Goal: Task Accomplishment & Management: Manage account settings

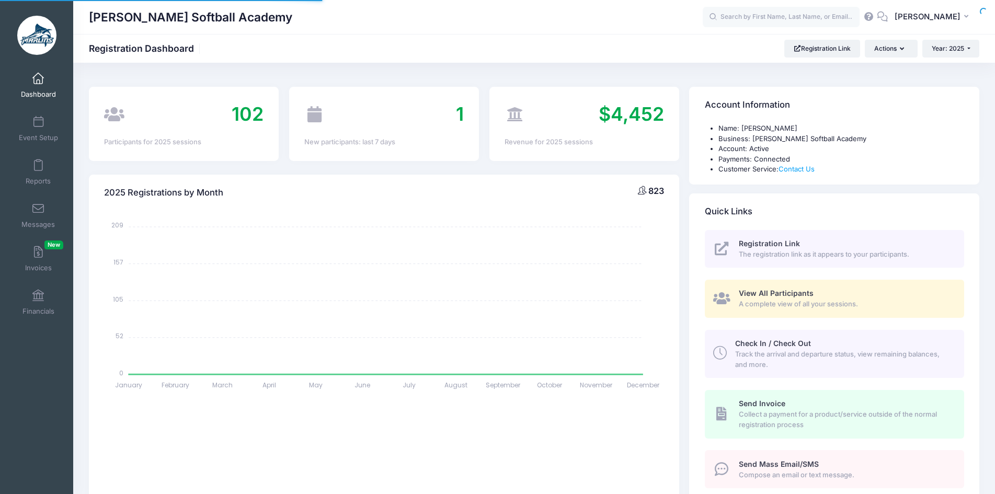
select select
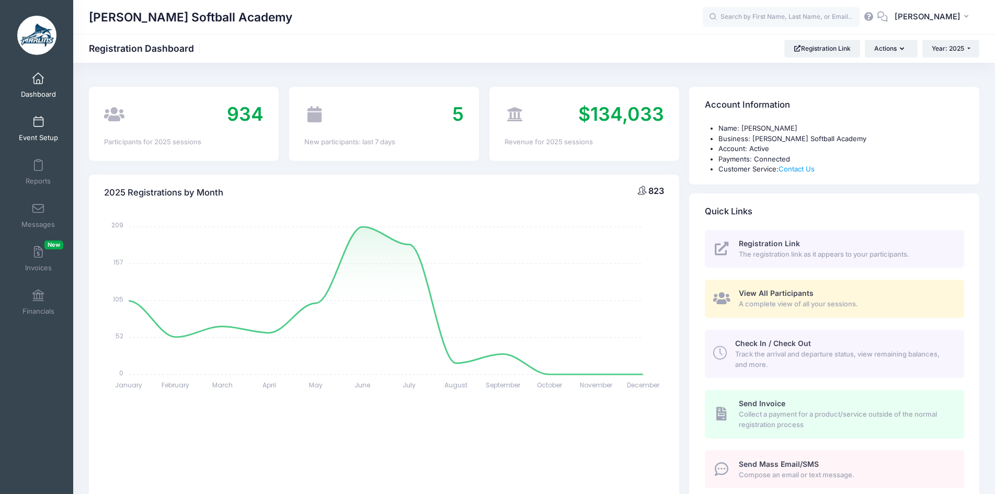
click at [30, 124] on link "Event Setup" at bounding box center [39, 128] width 50 height 37
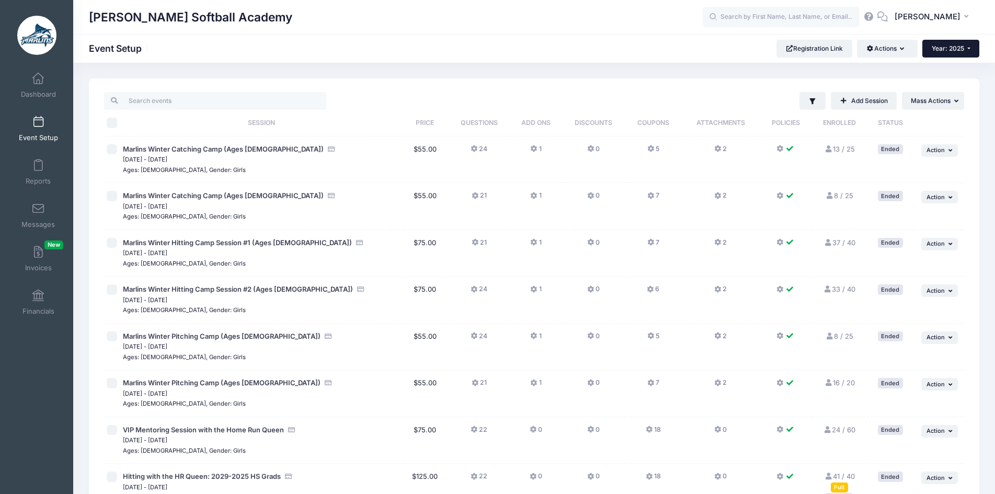
click at [952, 50] on span "Year: 2025" at bounding box center [948, 48] width 32 height 8
click at [949, 79] on link "Year: 2024" at bounding box center [957, 82] width 68 height 14
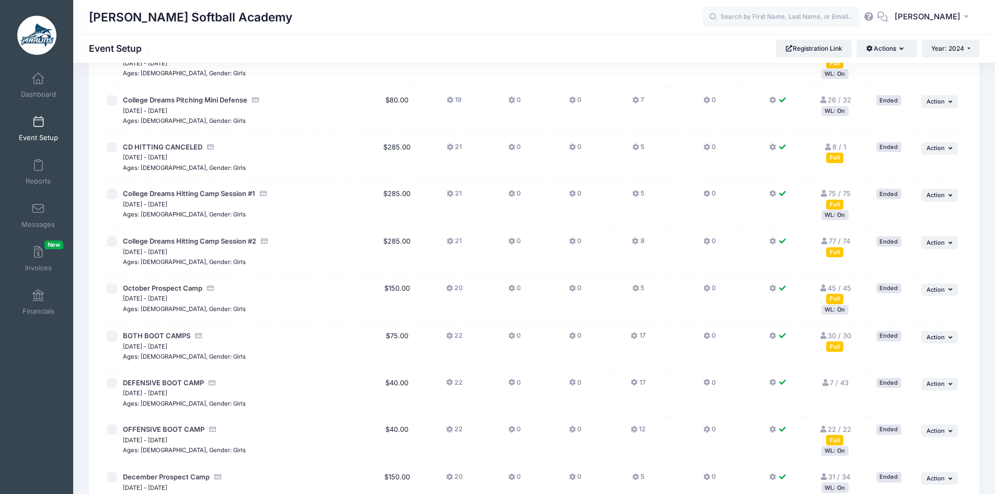
scroll to position [994, 0]
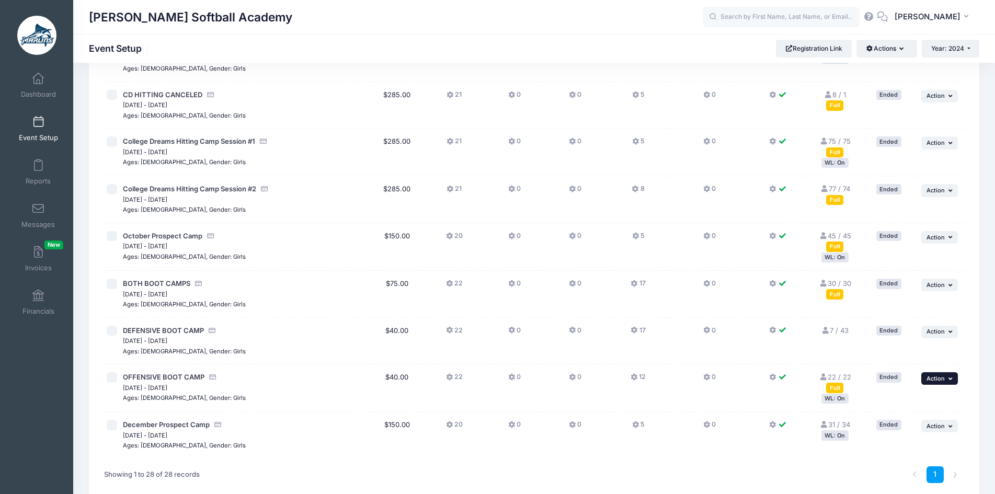
click at [955, 380] on button "... Action" at bounding box center [940, 378] width 37 height 13
click at [935, 422] on link "Duplicate Session" at bounding box center [905, 422] width 95 height 20
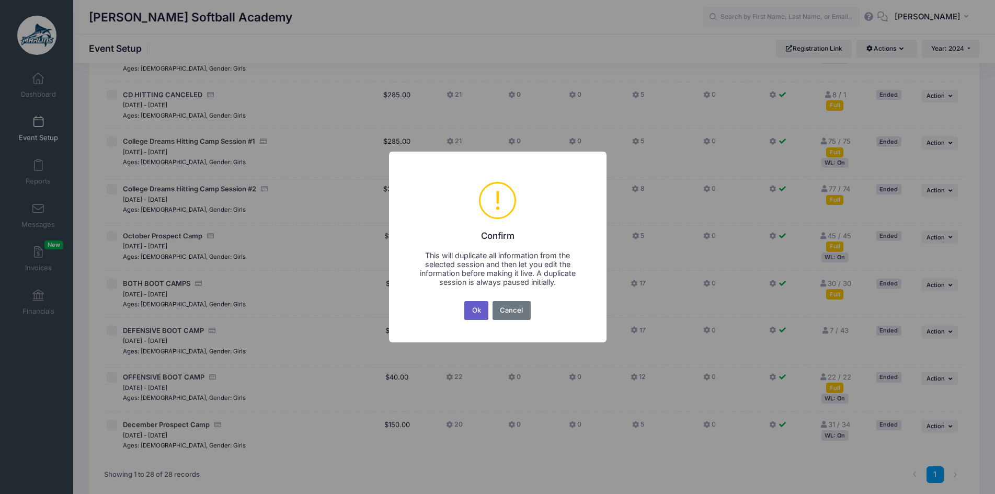
click at [477, 312] on button "Ok" at bounding box center [476, 310] width 24 height 19
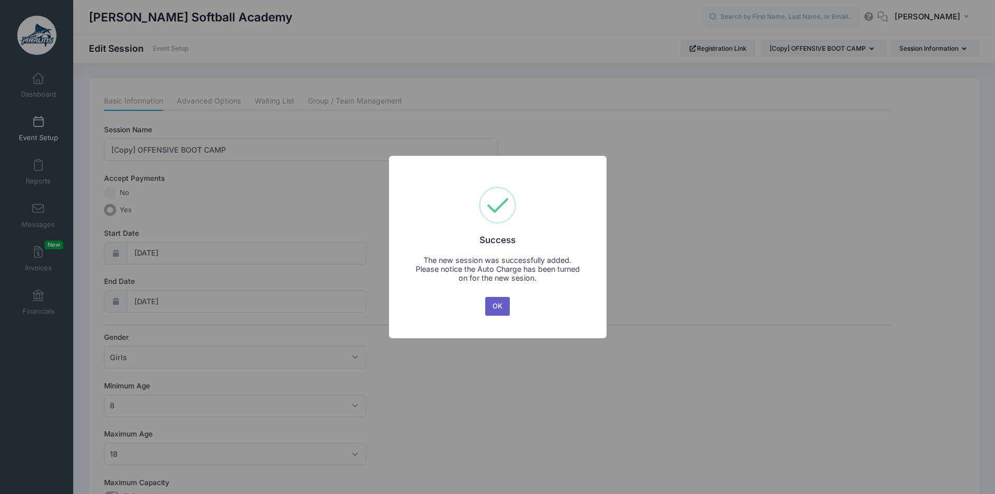
click at [498, 306] on button "OK" at bounding box center [497, 306] width 25 height 19
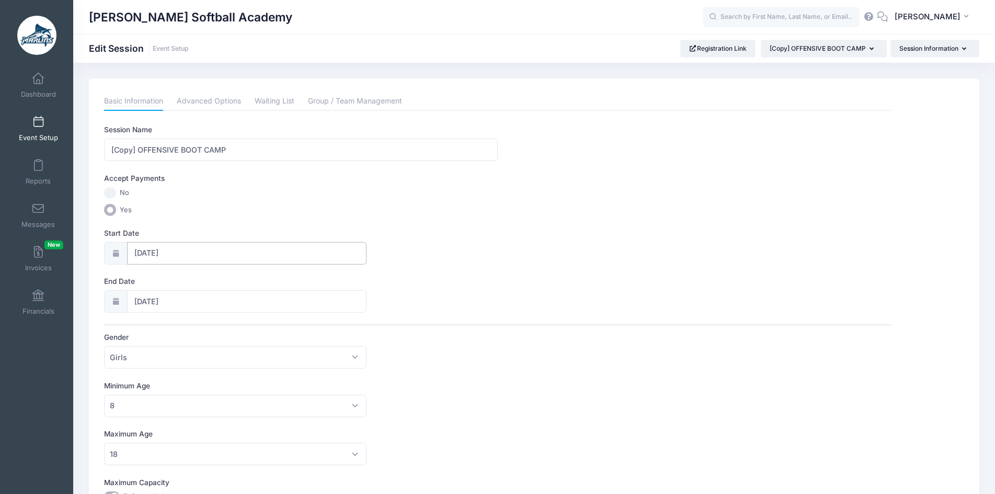
click at [146, 252] on input "11/11/2024" at bounding box center [247, 253] width 240 height 22
click at [253, 285] on span at bounding box center [257, 281] width 17 height 18
select select "11"
click at [253, 285] on span at bounding box center [257, 281] width 17 height 18
type input "2025"
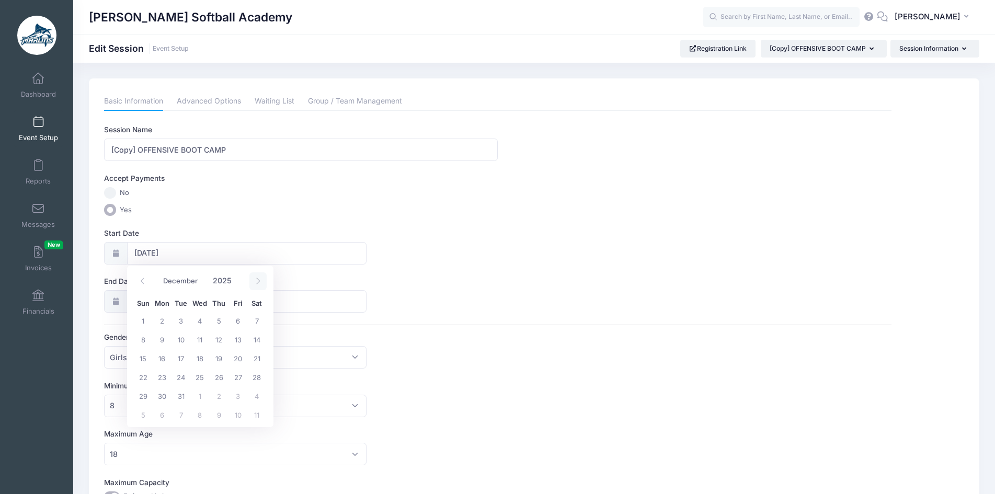
click at [253, 285] on span at bounding box center [257, 281] width 17 height 18
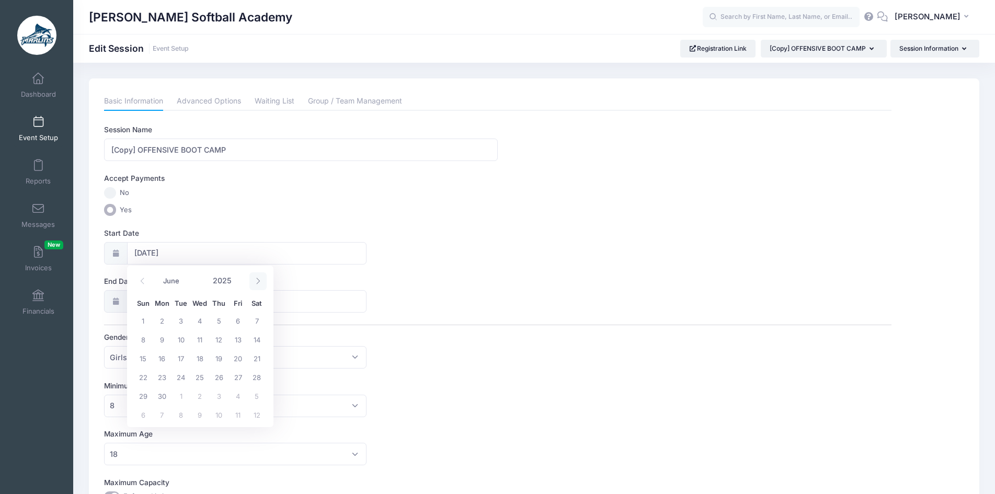
click at [253, 285] on span at bounding box center [257, 281] width 17 height 18
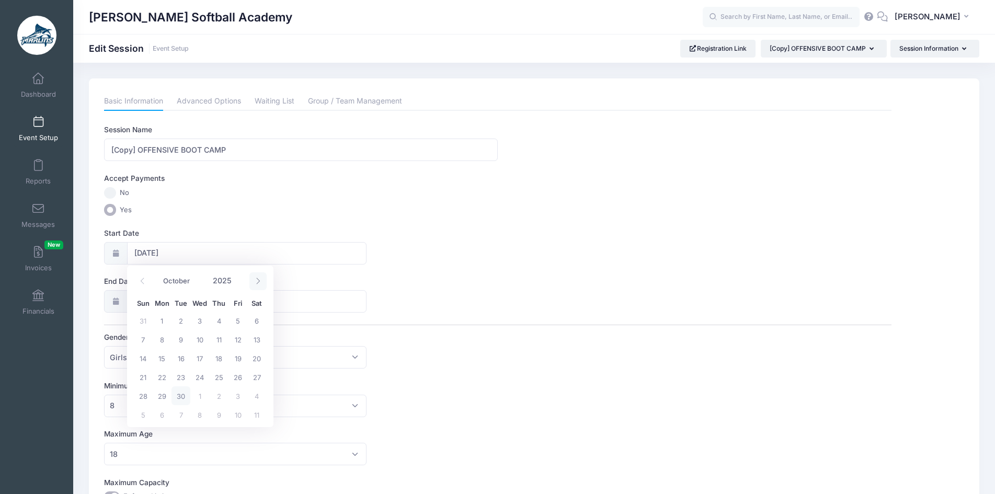
select select "10"
click at [195, 342] on span "5" at bounding box center [199, 339] width 19 height 19
type input "11/05/2025"
type input "11/06/2025"
type input "2025"
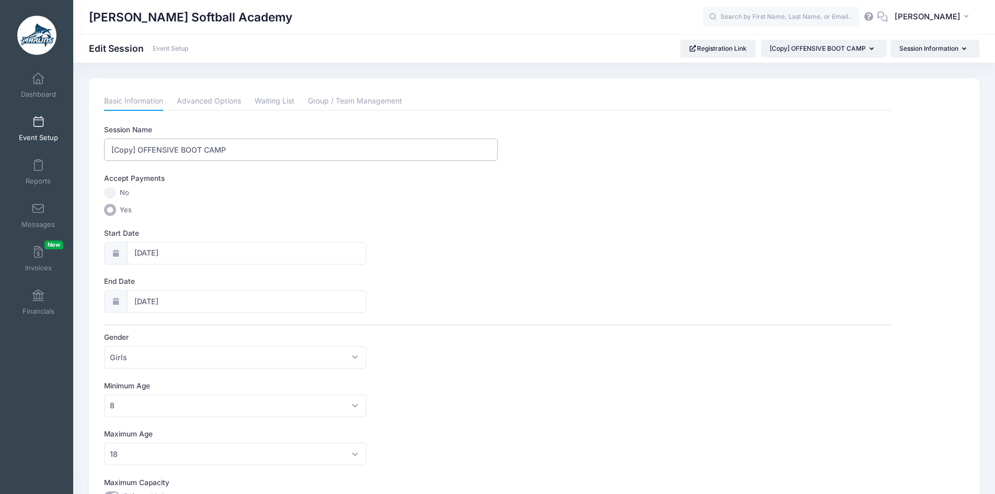
drag, startPoint x: 139, startPoint y: 150, endPoint x: 78, endPoint y: 150, distance: 61.2
click at [78, 150] on div "Please update the information for this particular session. Basic Information Ad…" at bounding box center [534, 475] width 922 height 795
type input "OFFENSIVE BOOT CAMP"
click at [339, 213] on label "Yes" at bounding box center [498, 210] width 788 height 12
click at [116, 213] on input "Yes" at bounding box center [110, 210] width 12 height 12
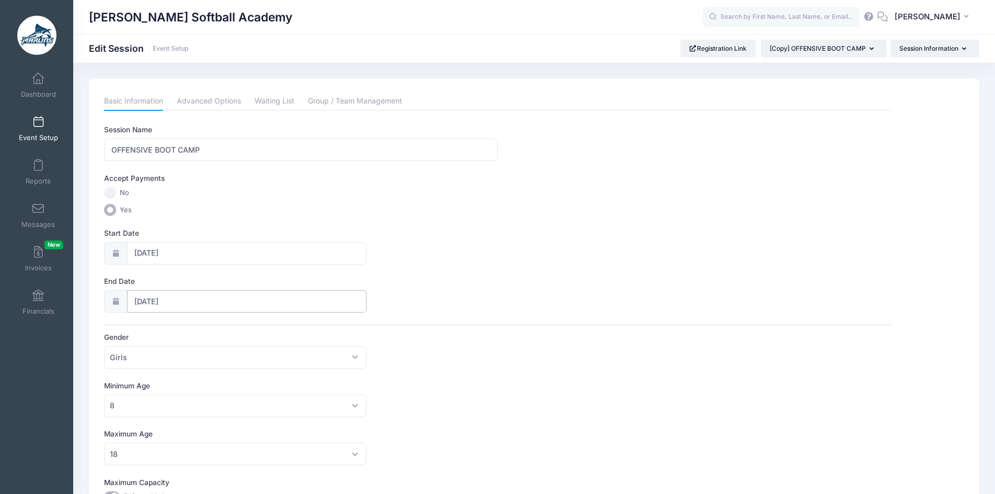
click at [215, 300] on input "11/06/2025" at bounding box center [247, 301] width 240 height 22
click at [206, 390] on span "5" at bounding box center [199, 387] width 19 height 19
type input "11/05/2025"
click at [413, 263] on div "Start Date 11/05/2025" at bounding box center [498, 246] width 788 height 37
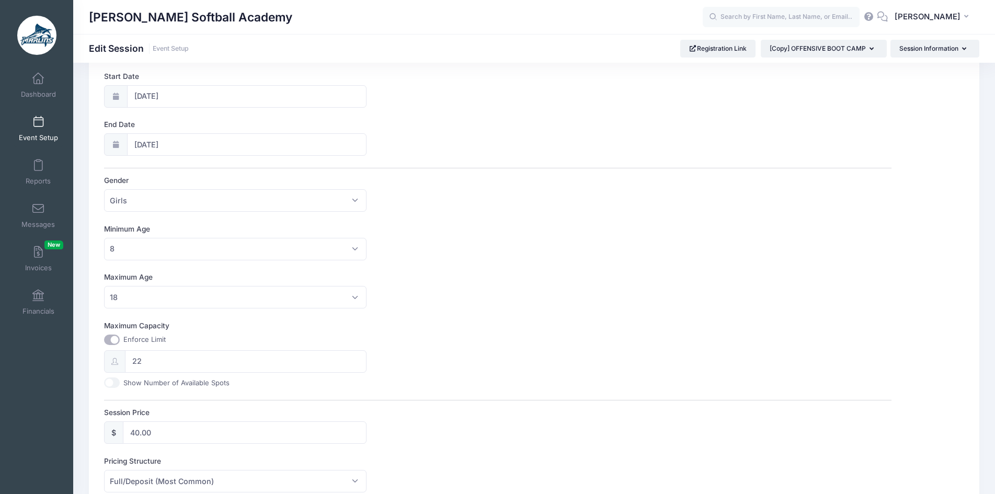
scroll to position [209, 0]
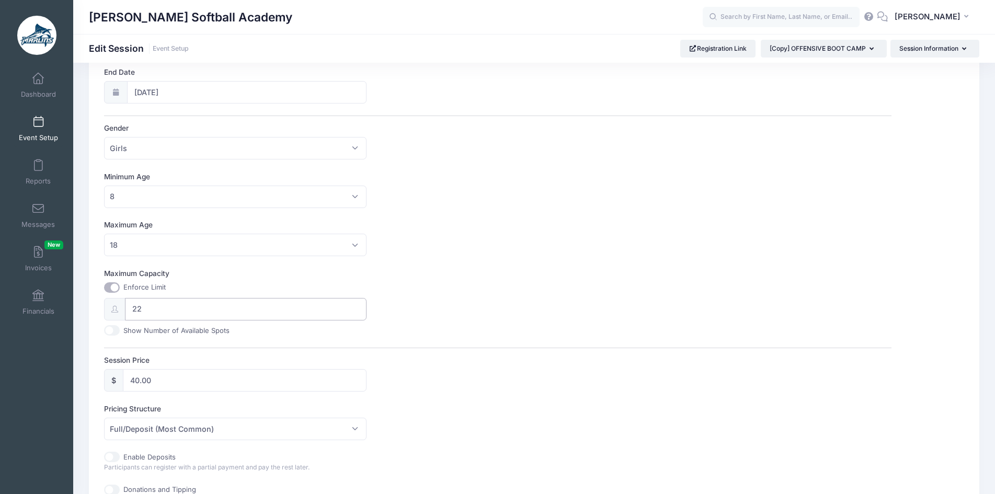
drag, startPoint x: 166, startPoint y: 310, endPoint x: 127, endPoint y: 310, distance: 38.7
click at [127, 310] on input "22" at bounding box center [246, 309] width 242 height 22
type input "60"
click at [462, 307] on div "Maximum Capacity Enforce Limit 60 Show Number of Available Spots" at bounding box center [498, 301] width 788 height 67
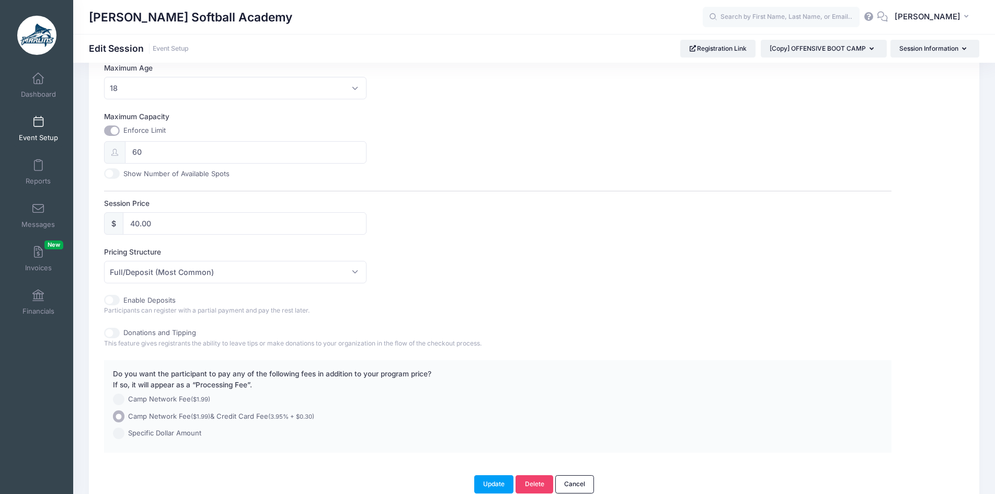
scroll to position [418, 0]
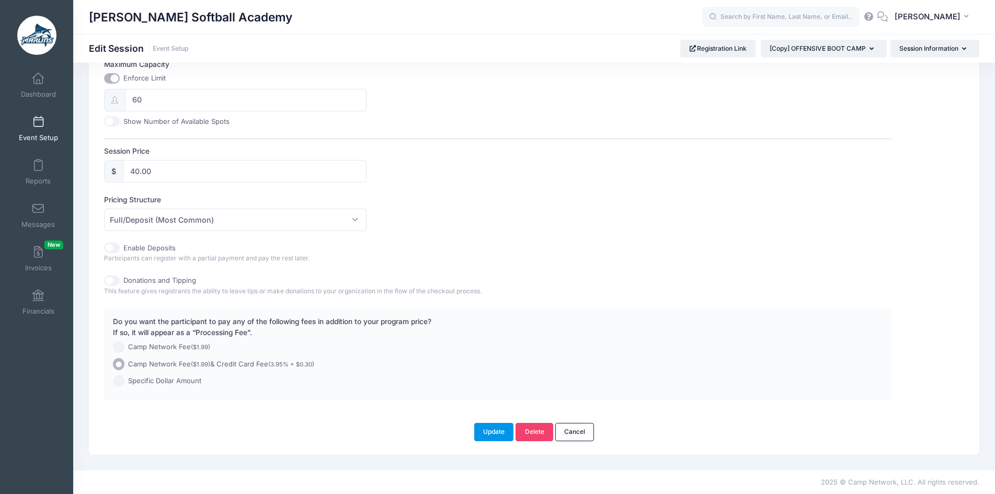
click at [492, 430] on button "Update" at bounding box center [494, 432] width 40 height 18
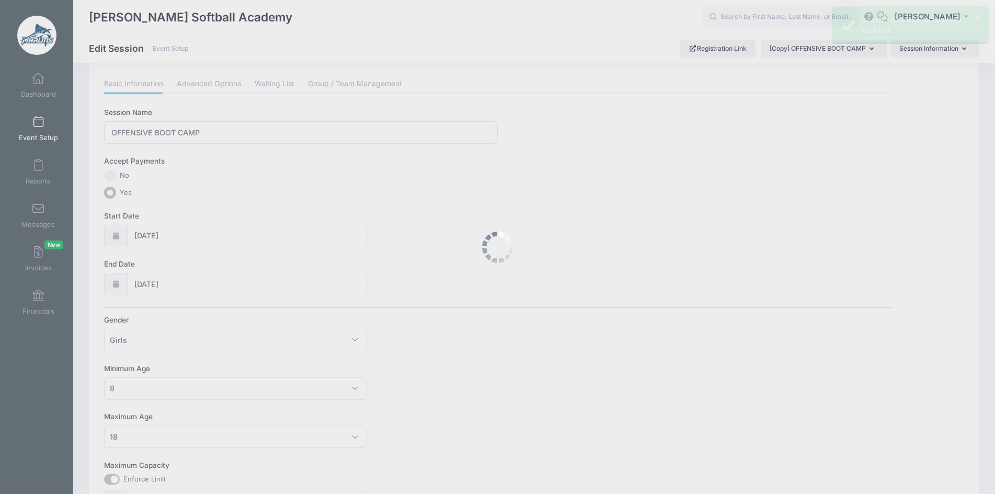
scroll to position [0, 0]
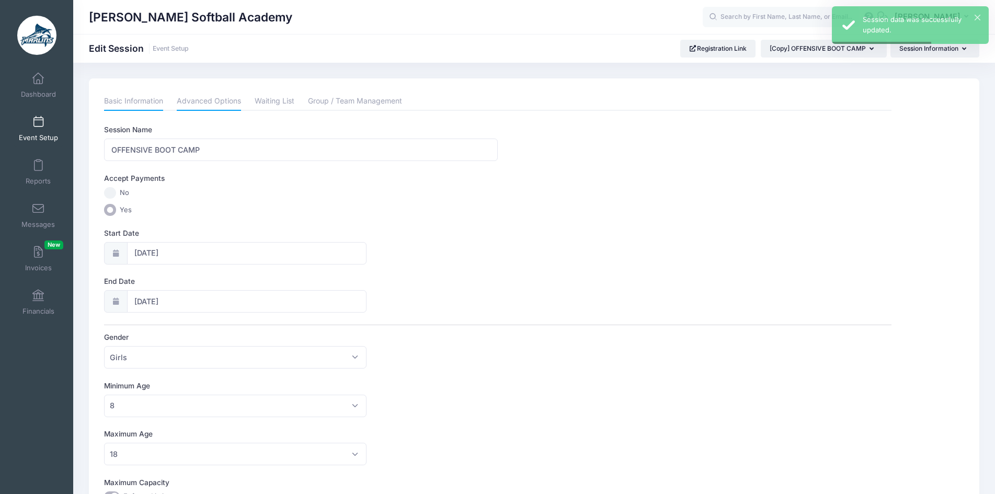
click at [225, 105] on link "Advanced Options" at bounding box center [209, 101] width 64 height 19
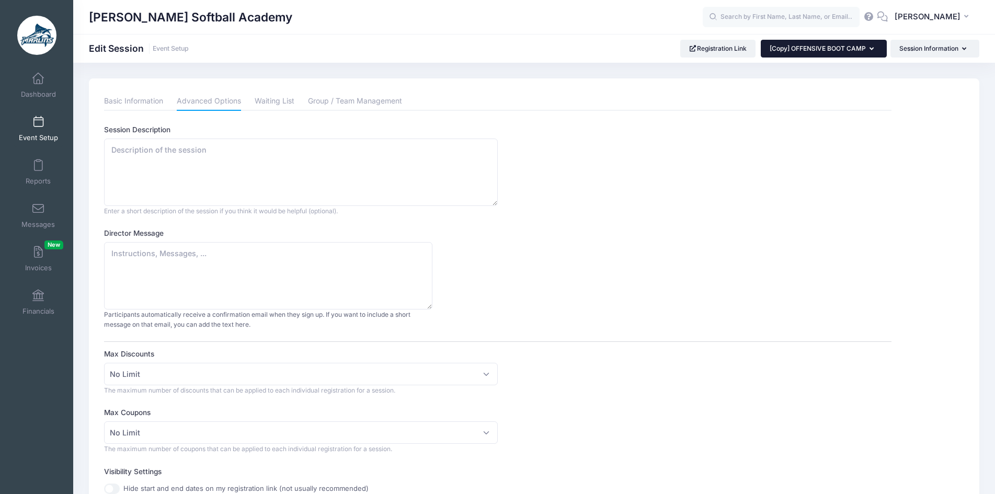
click at [799, 52] on button "[Copy] OFFENSIVE BOOT CAMP" at bounding box center [824, 49] width 126 height 18
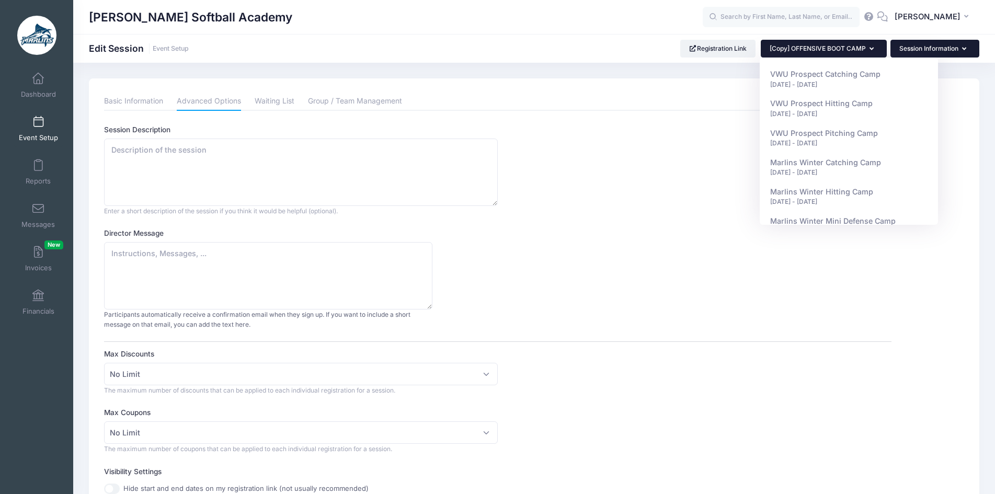
click at [936, 55] on button "Session Information" at bounding box center [935, 49] width 89 height 18
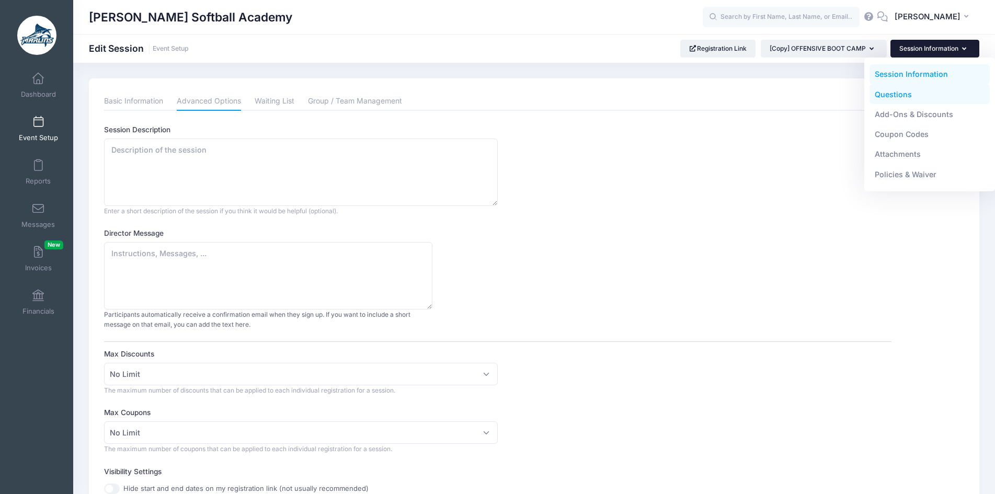
click at [893, 100] on link "Questions" at bounding box center [930, 94] width 121 height 20
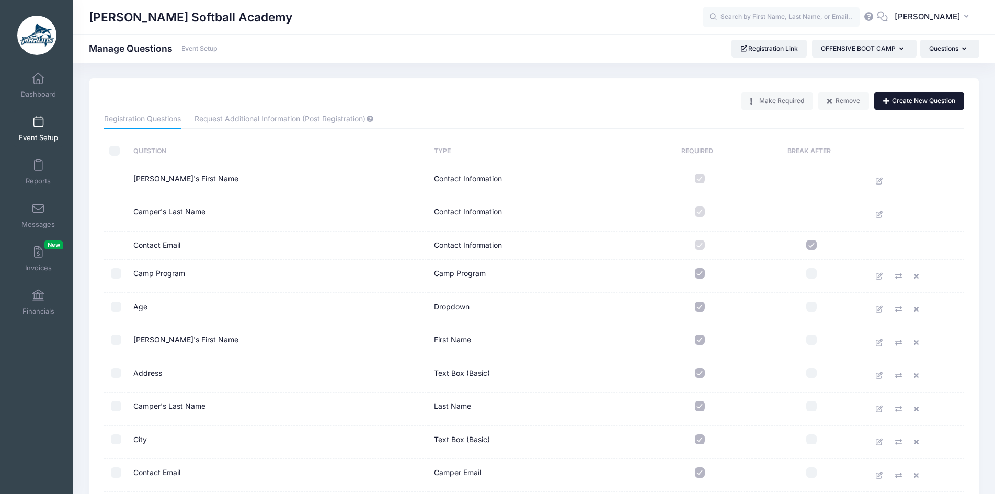
click at [920, 106] on button "Create New Question" at bounding box center [919, 101] width 90 height 18
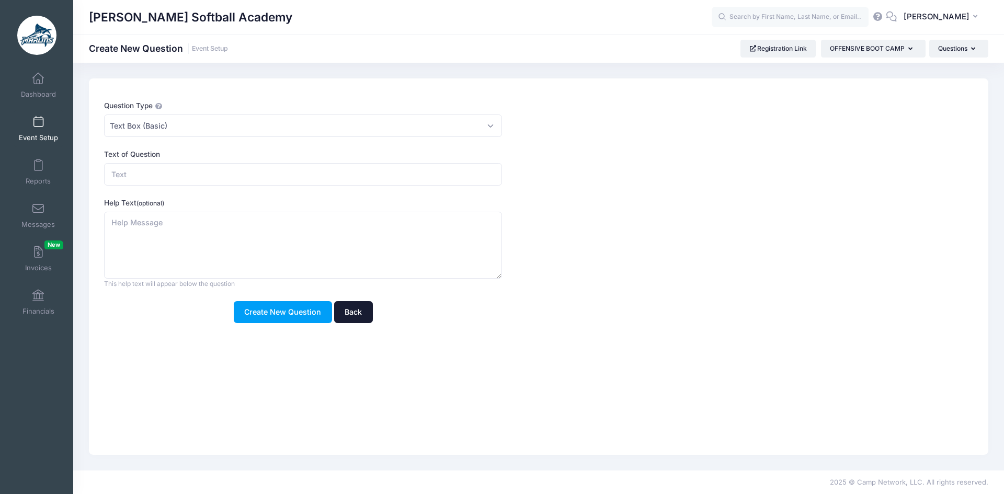
click at [351, 308] on link "Back" at bounding box center [353, 312] width 39 height 22
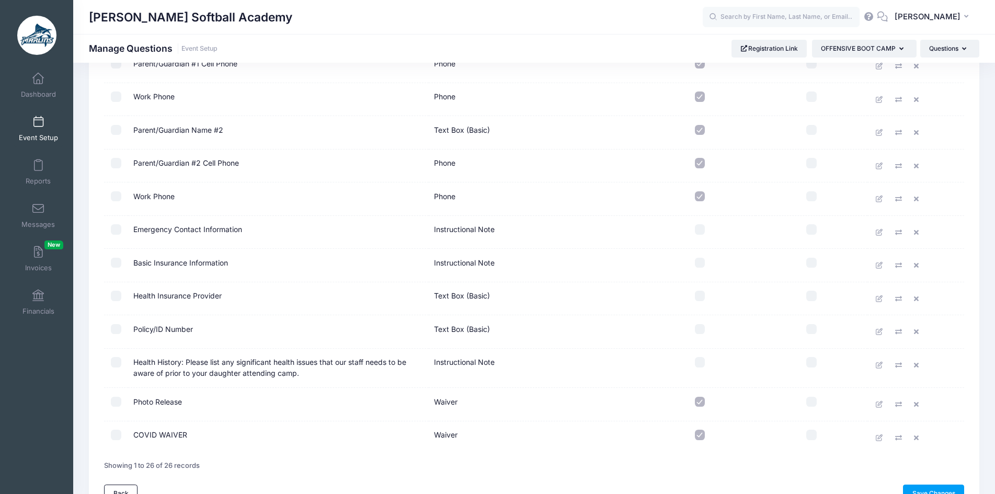
scroll to position [628, 0]
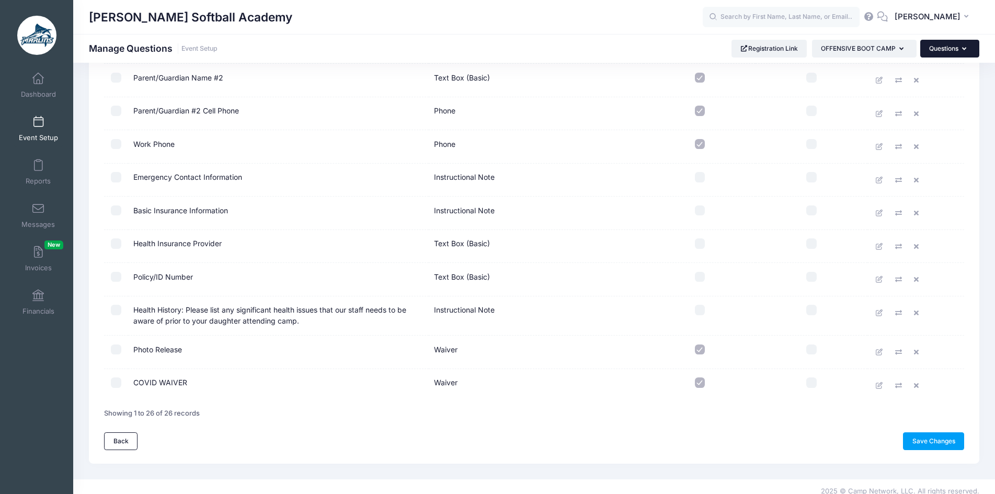
click at [938, 52] on button "Questions" at bounding box center [949, 49] width 59 height 18
click at [910, 92] on link "Questions" at bounding box center [930, 94] width 121 height 20
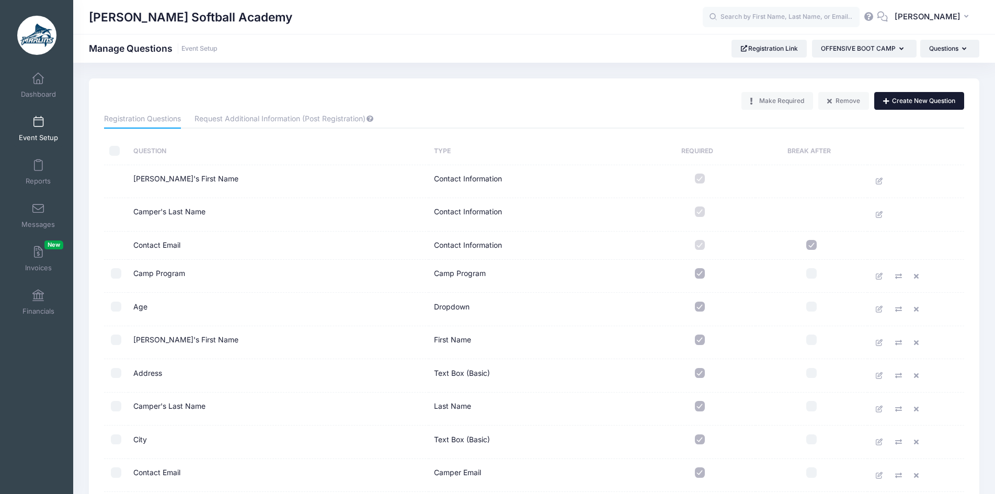
click at [898, 97] on button "Create New Question" at bounding box center [919, 101] width 90 height 18
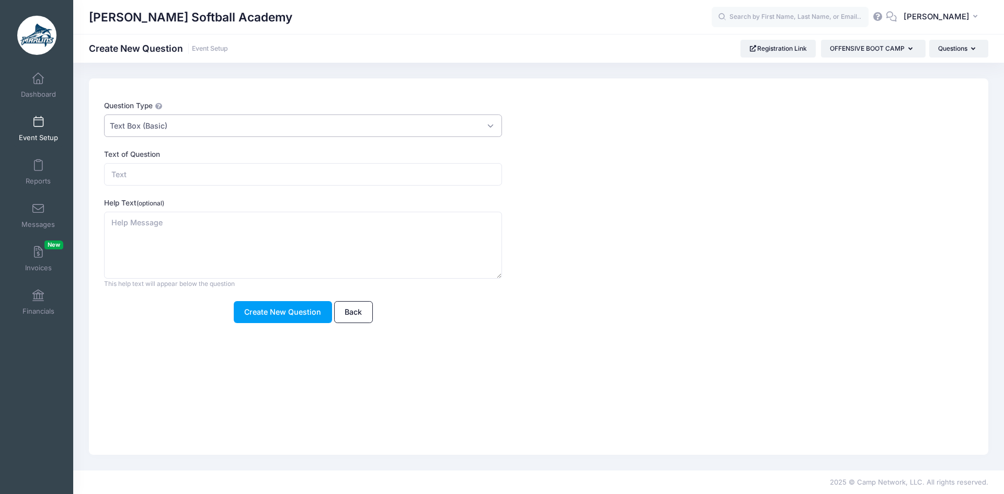
click at [190, 129] on span "Text Box (Basic)" at bounding box center [303, 126] width 398 height 22
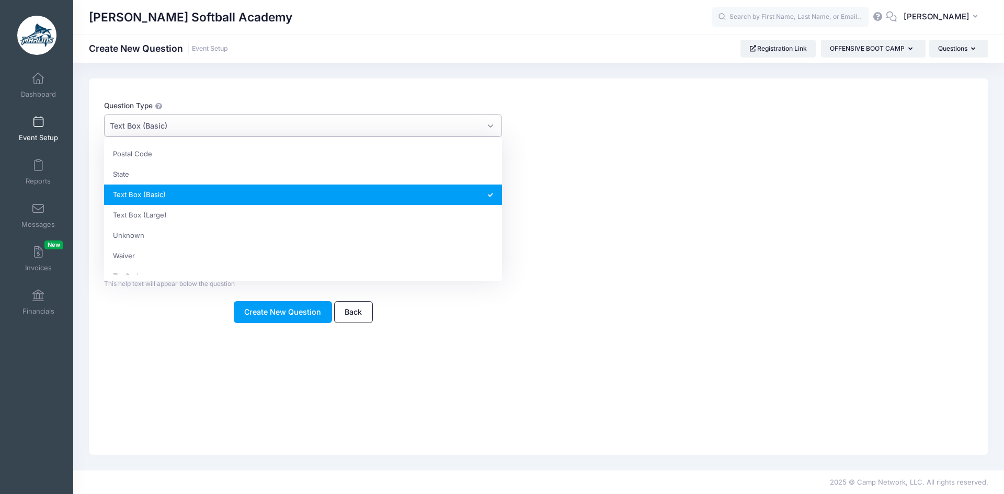
click at [201, 129] on span "Text Box (Basic)" at bounding box center [303, 126] width 398 height 22
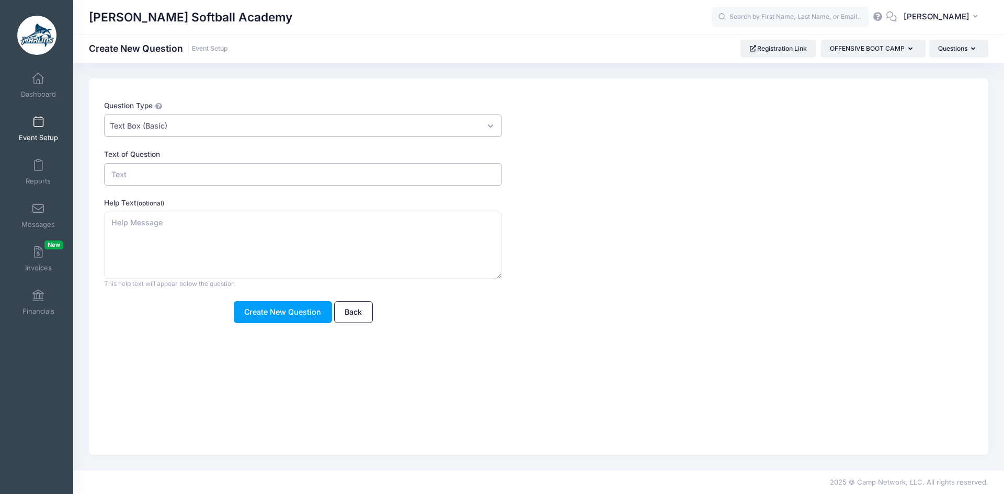
click at [186, 176] on input "Text of Question" at bounding box center [303, 174] width 398 height 22
type input "Travel Team"
click at [264, 321] on button "Create New Question" at bounding box center [283, 312] width 98 height 22
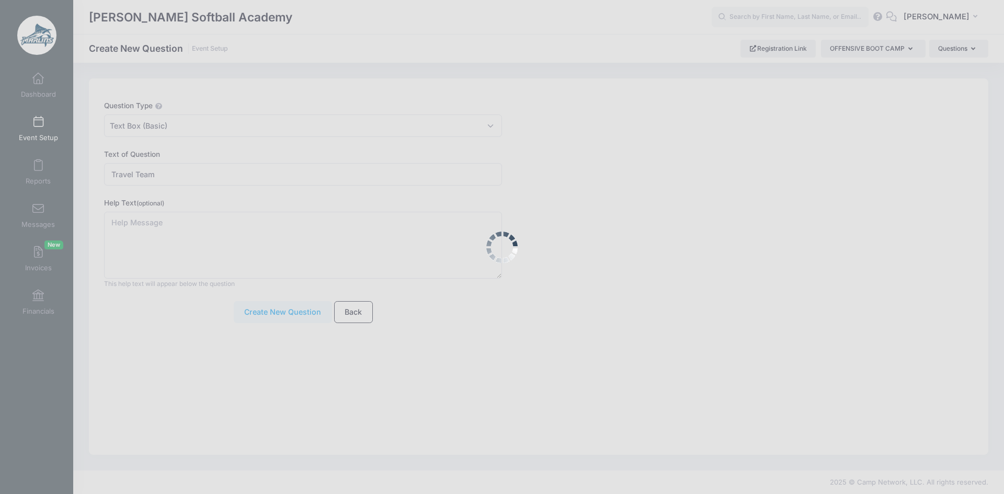
scroll to position [0, 0]
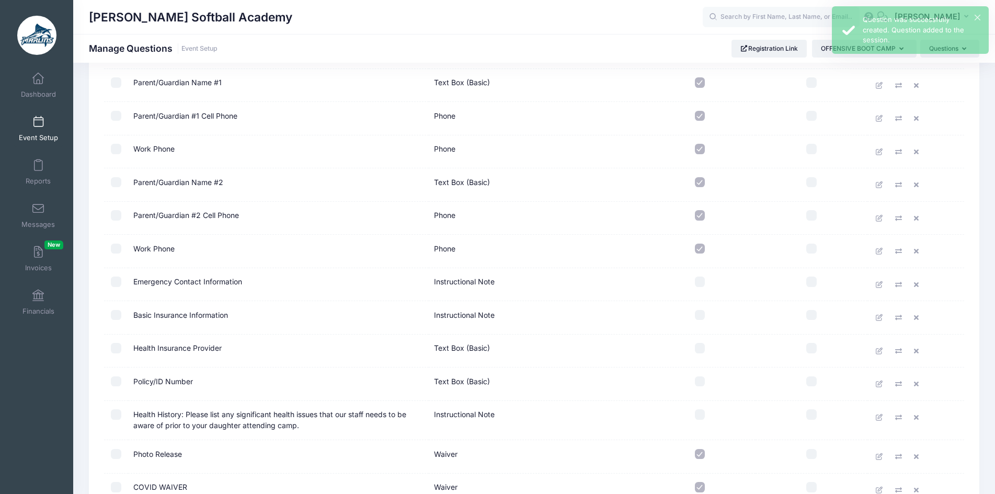
scroll to position [670, 0]
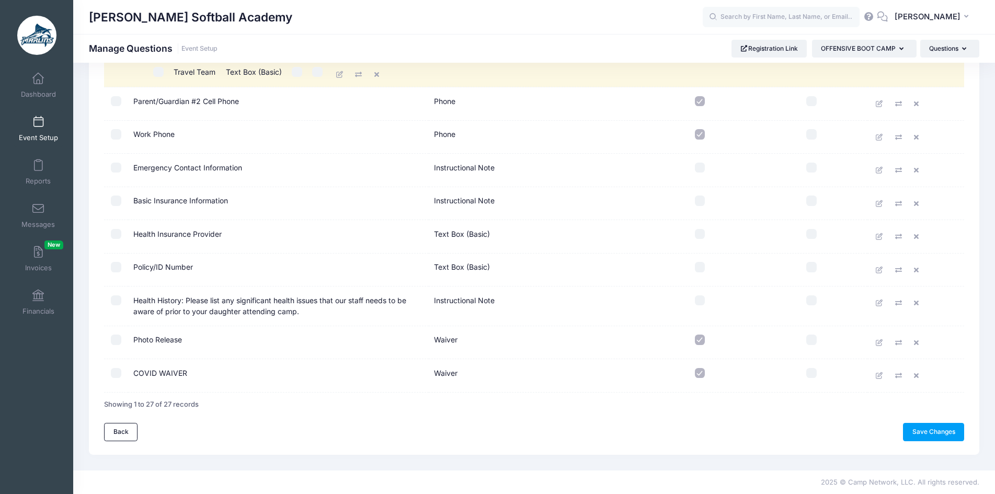
drag, startPoint x: 248, startPoint y: 377, endPoint x: 292, endPoint y: 71, distance: 309.1
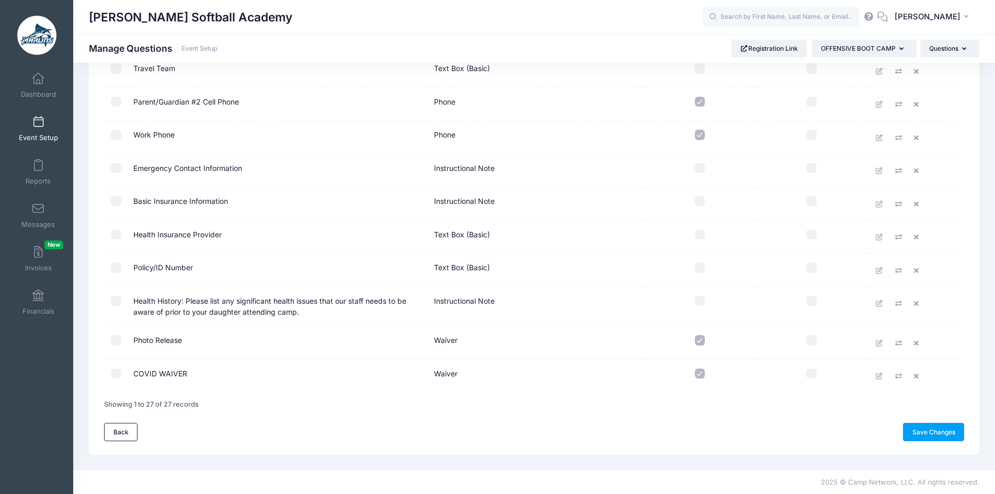
scroll to position [513, 0]
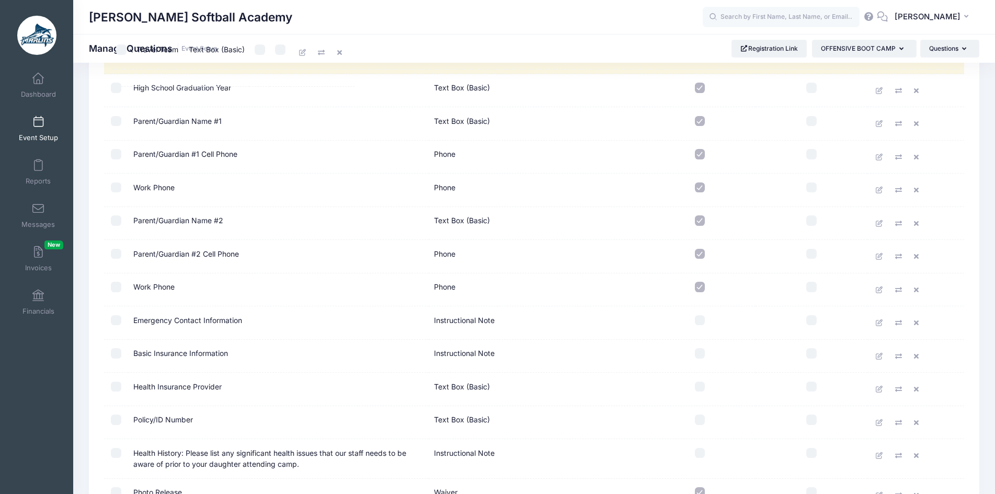
drag, startPoint x: 274, startPoint y: 233, endPoint x: 280, endPoint y: 58, distance: 175.9
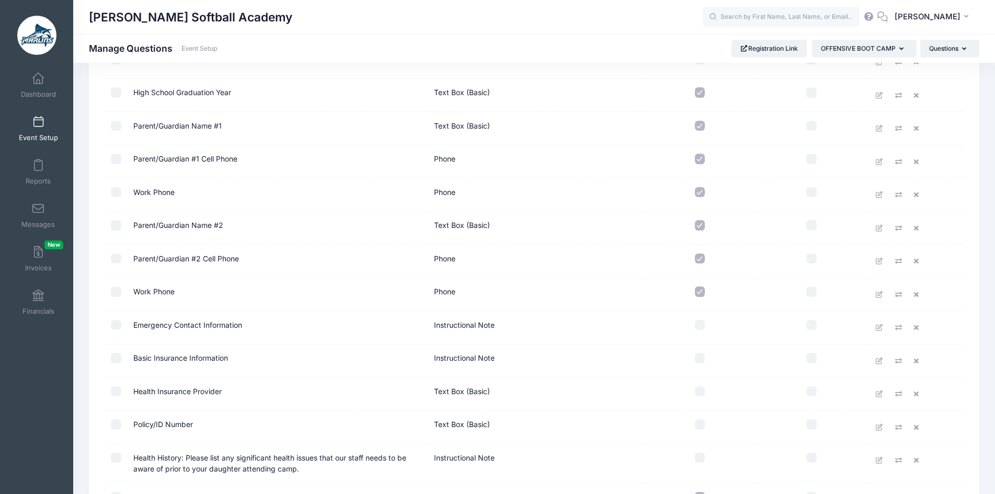
scroll to position [356, 0]
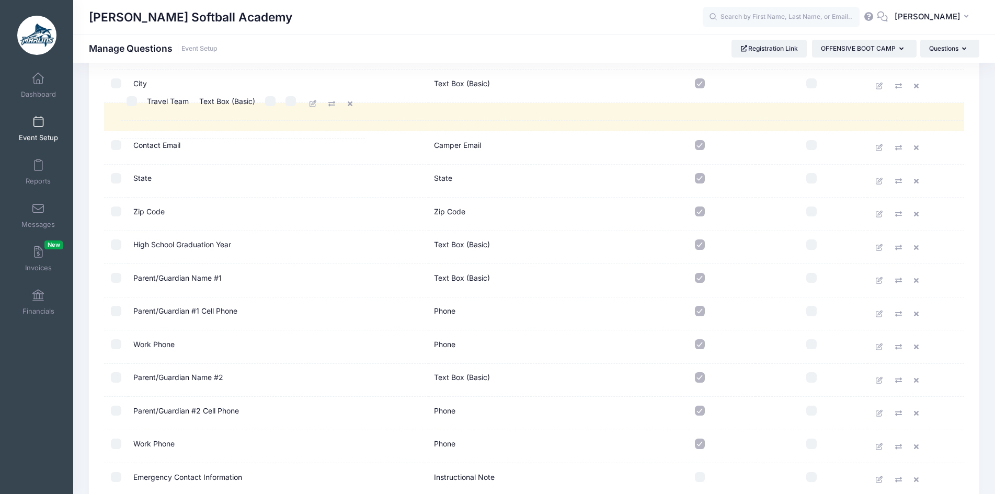
drag, startPoint x: 287, startPoint y: 226, endPoint x: 304, endPoint y: 111, distance: 116.3
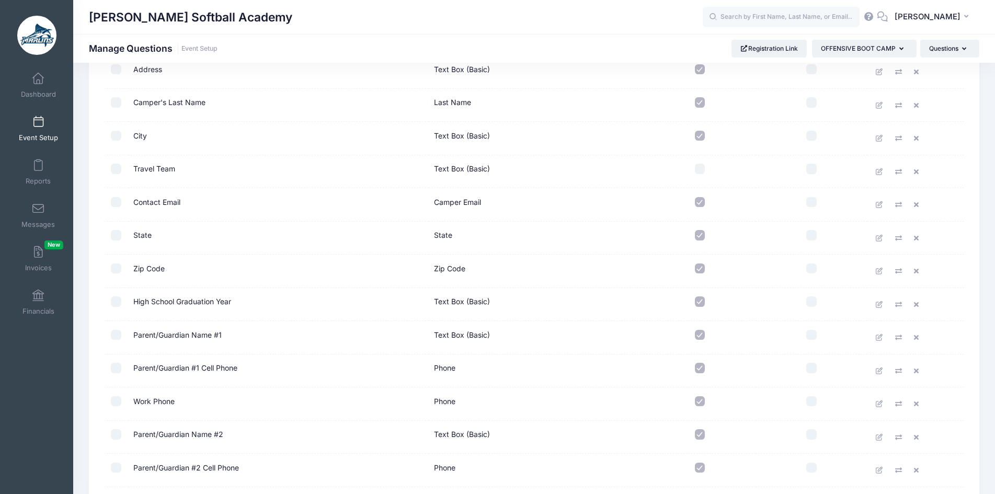
scroll to position [252, 0]
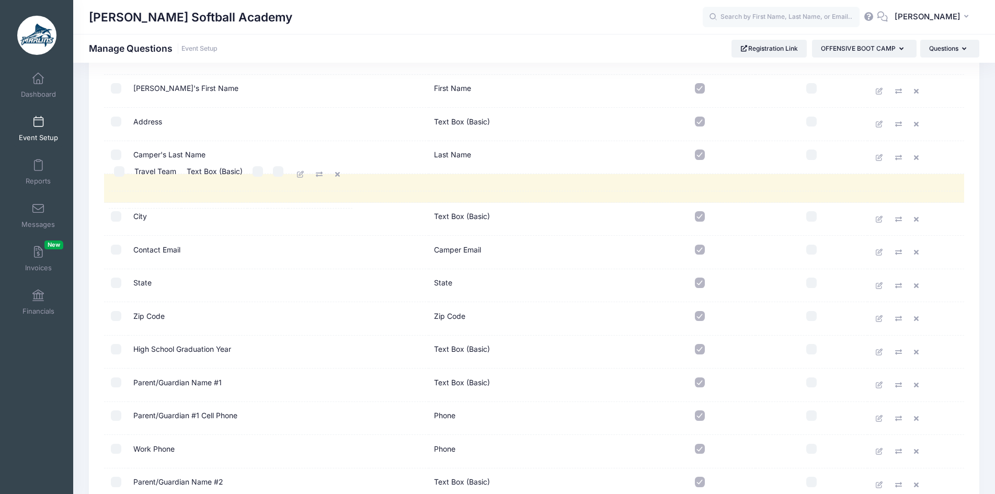
drag, startPoint x: 286, startPoint y: 224, endPoint x: 290, endPoint y: 174, distance: 49.9
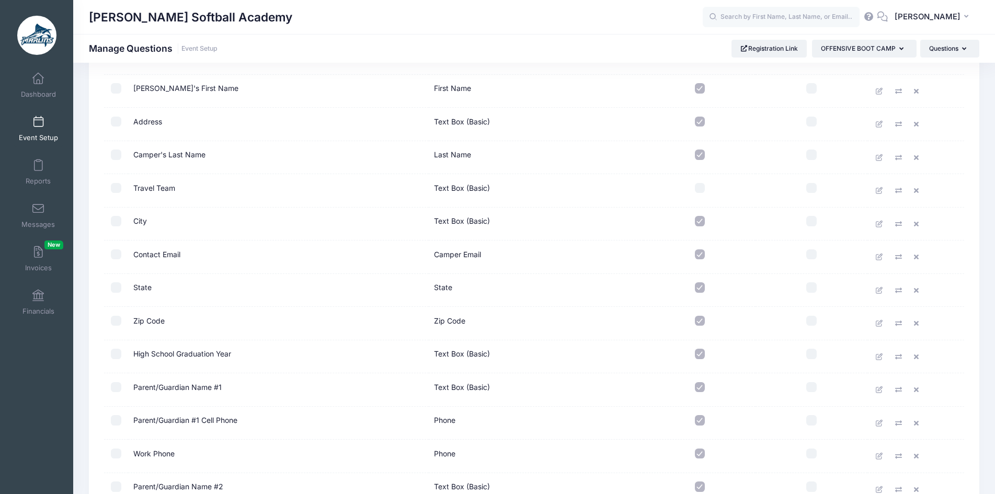
scroll to position [147, 0]
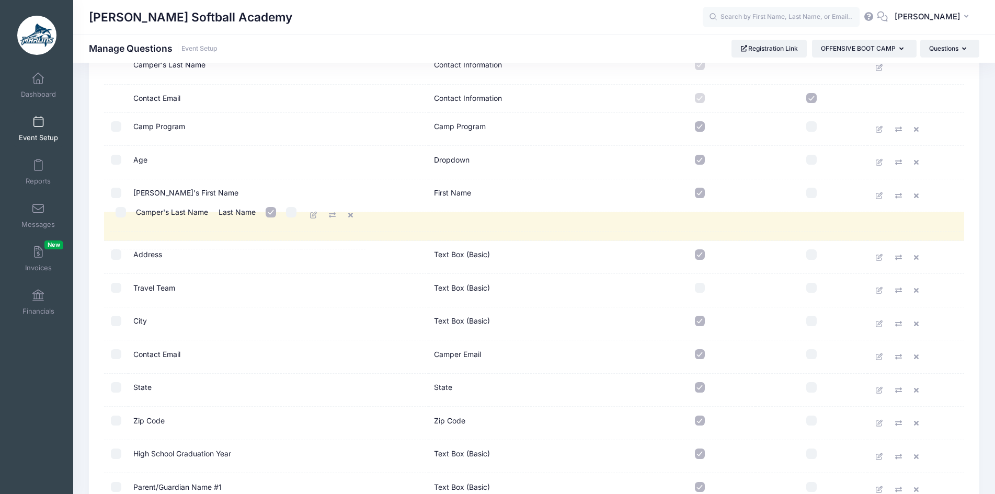
drag, startPoint x: 248, startPoint y: 267, endPoint x: 254, endPoint y: 220, distance: 47.5
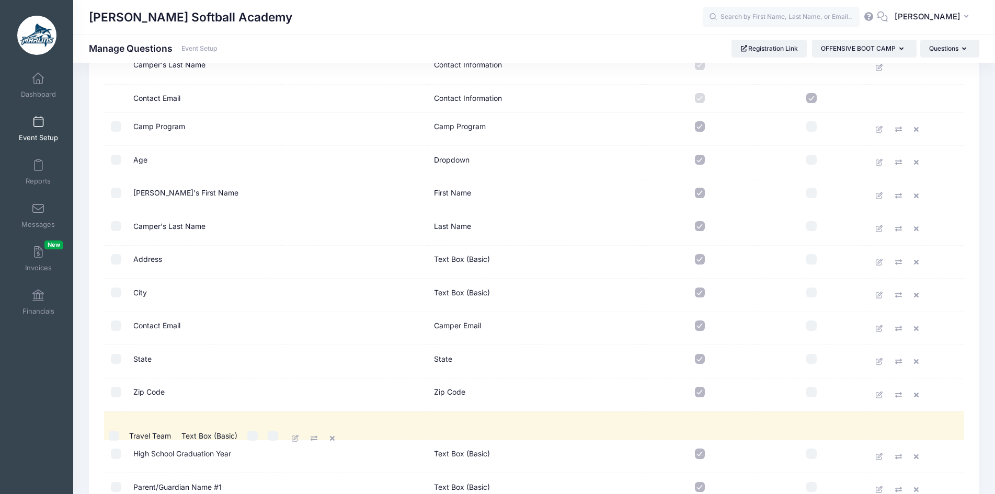
drag, startPoint x: 229, startPoint y: 297, endPoint x: 229, endPoint y: 440, distance: 143.3
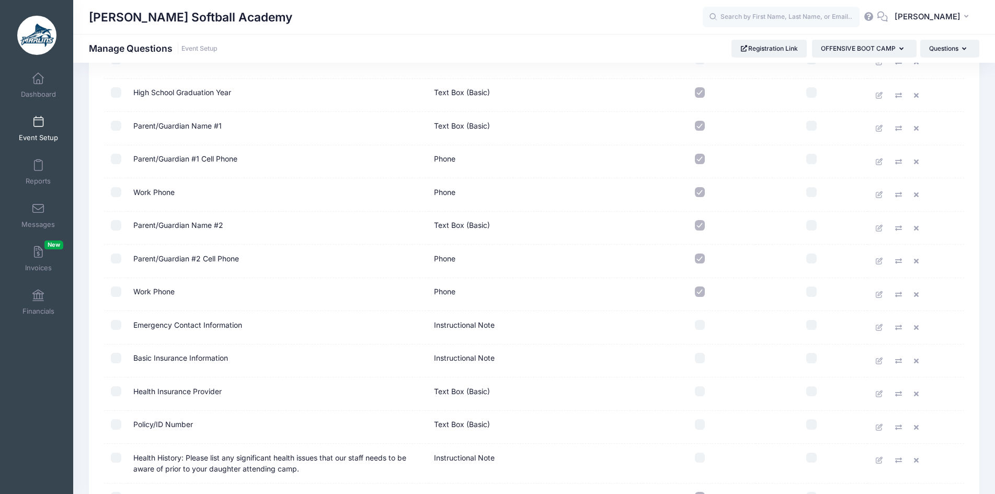
scroll to position [670, 0]
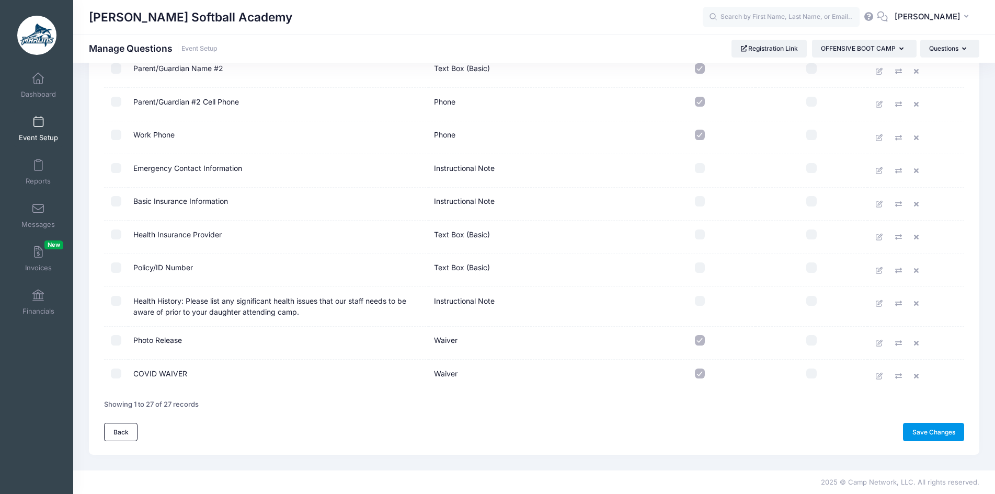
click at [949, 430] on link "Save Changes" at bounding box center [933, 432] width 61 height 18
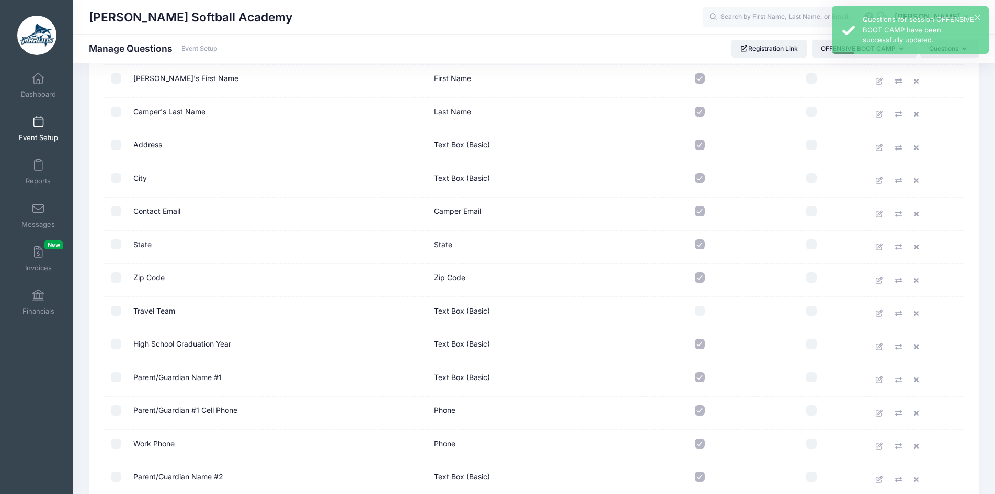
scroll to position [471, 0]
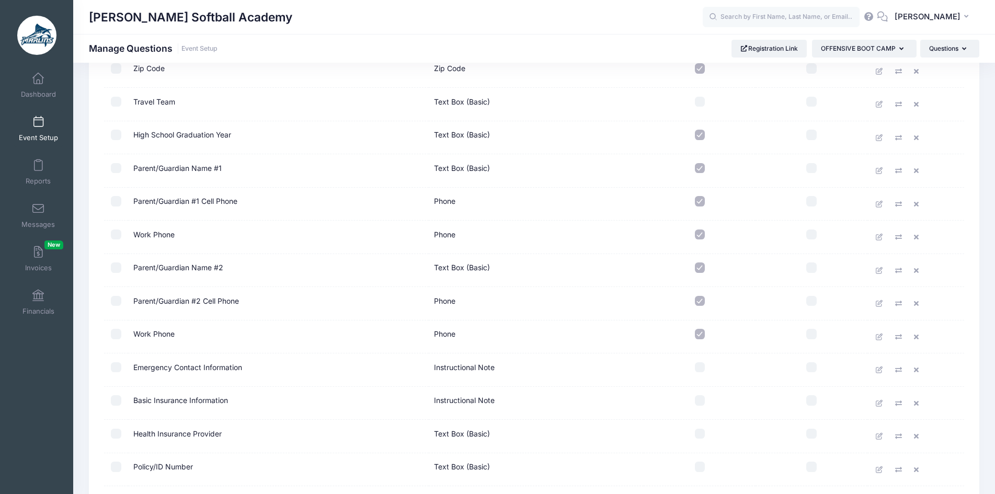
click at [698, 104] on input "checkbox" at bounding box center [700, 102] width 10 height 10
checkbox input "true"
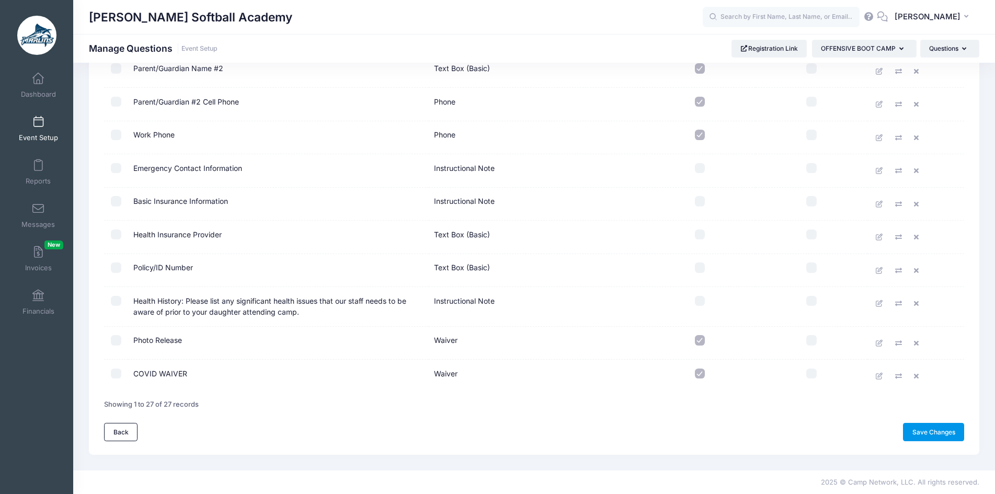
click at [926, 434] on link "Save Changes" at bounding box center [933, 432] width 61 height 18
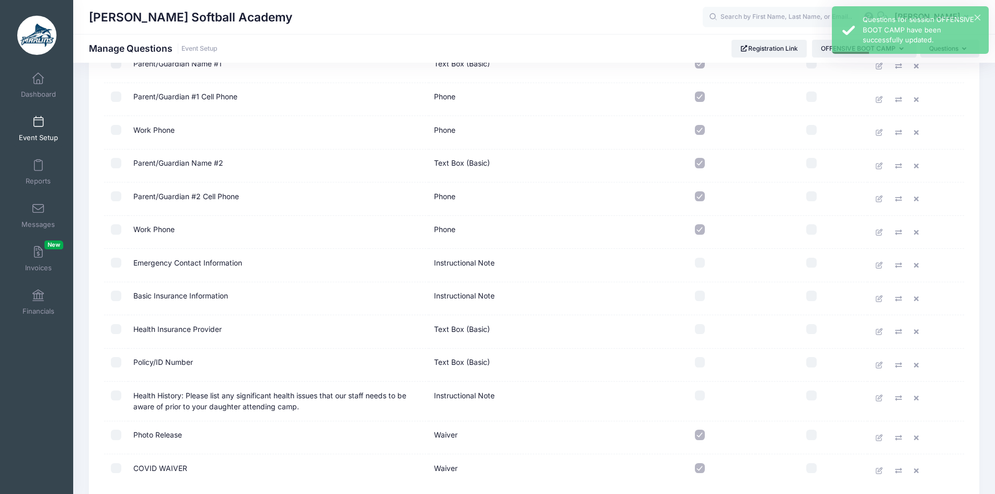
scroll to position [628, 0]
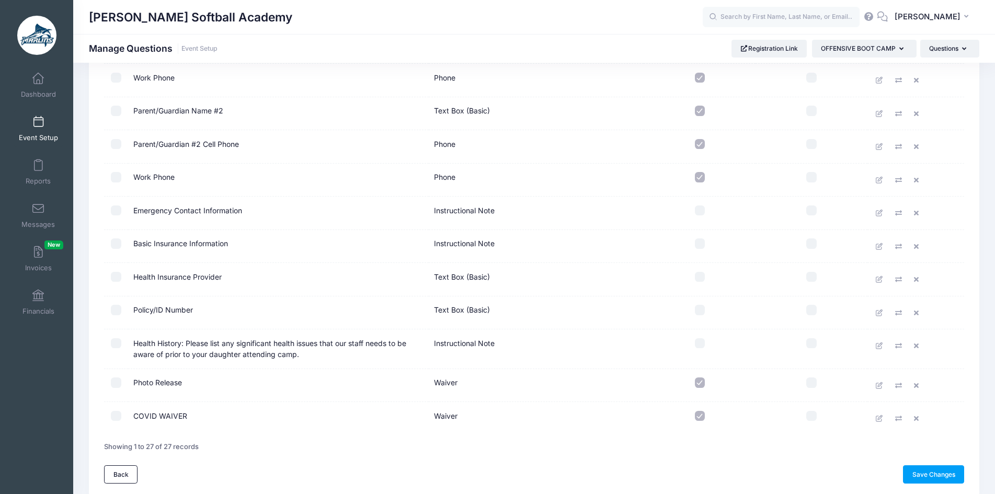
click at [698, 415] on input "checkbox" at bounding box center [700, 416] width 10 height 10
checkbox input "false"
click at [918, 421] on icon at bounding box center [918, 418] width 8 height 7
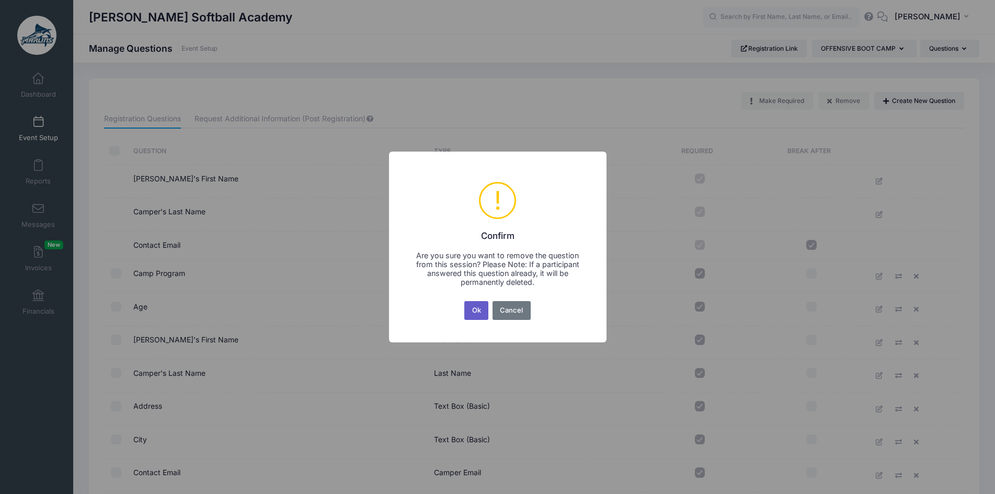
click at [475, 312] on button "Ok" at bounding box center [476, 310] width 24 height 19
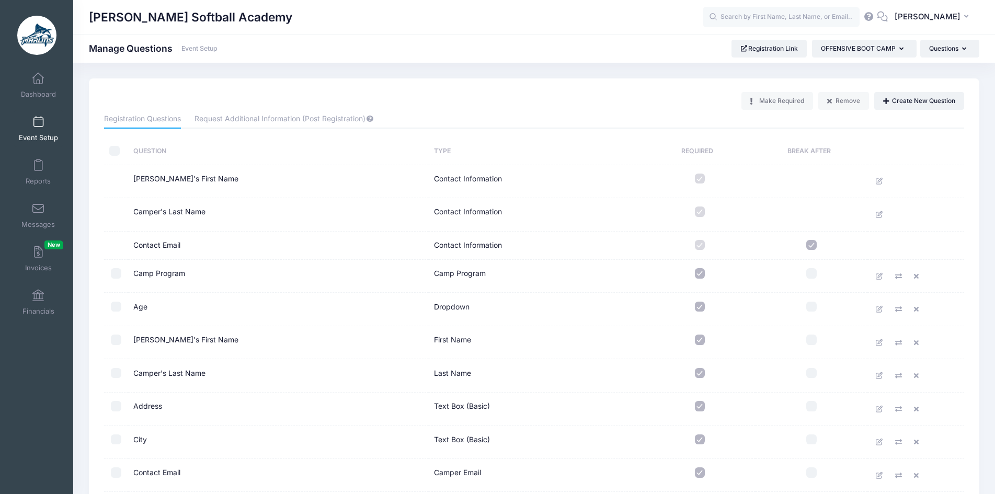
scroll to position [670, 0]
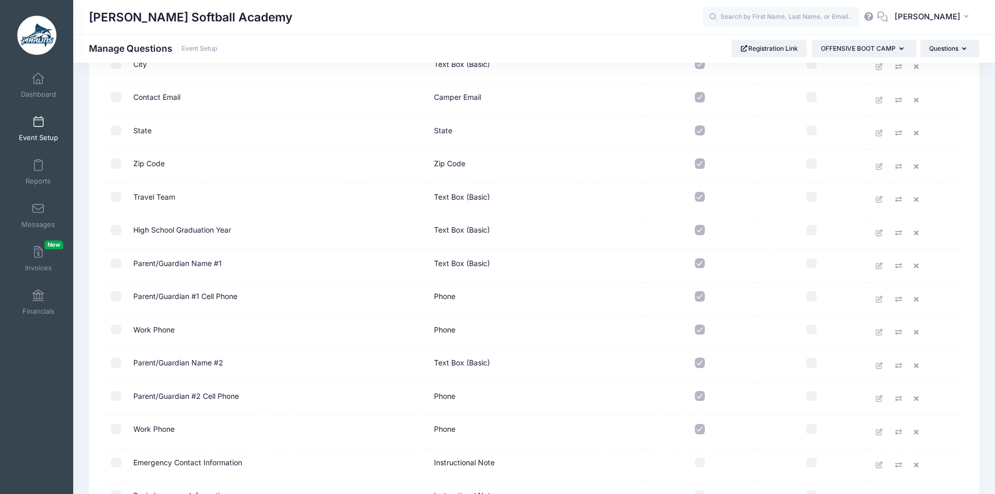
scroll to position [637, 0]
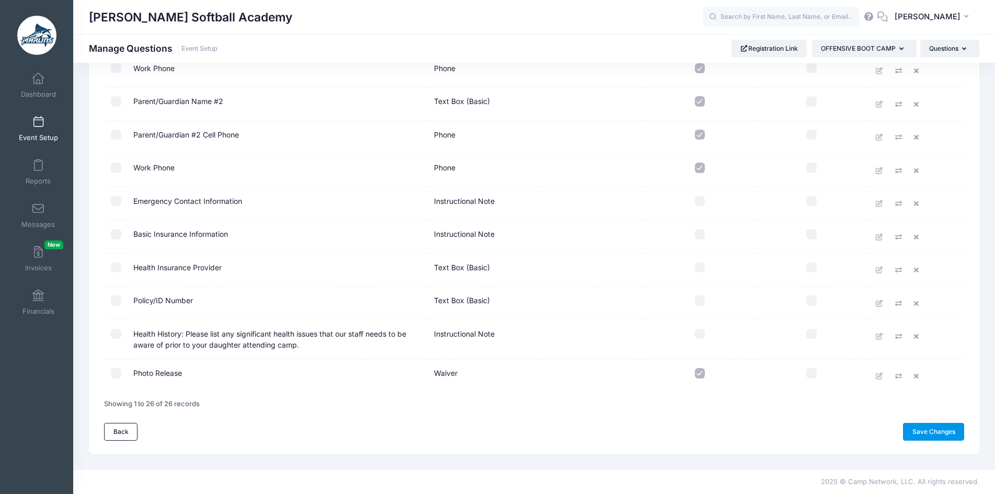
click at [940, 434] on link "Save Changes" at bounding box center [933, 432] width 61 height 18
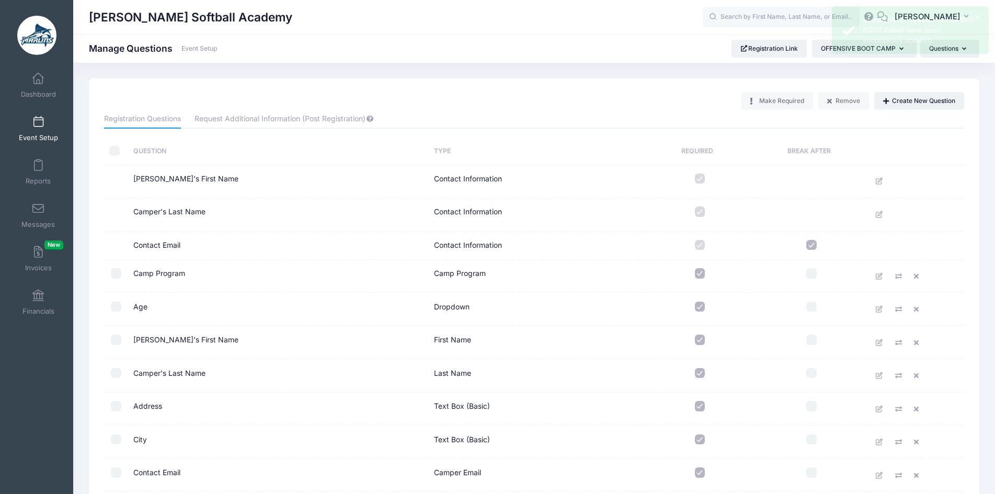
click at [38, 126] on span at bounding box center [38, 123] width 0 height 12
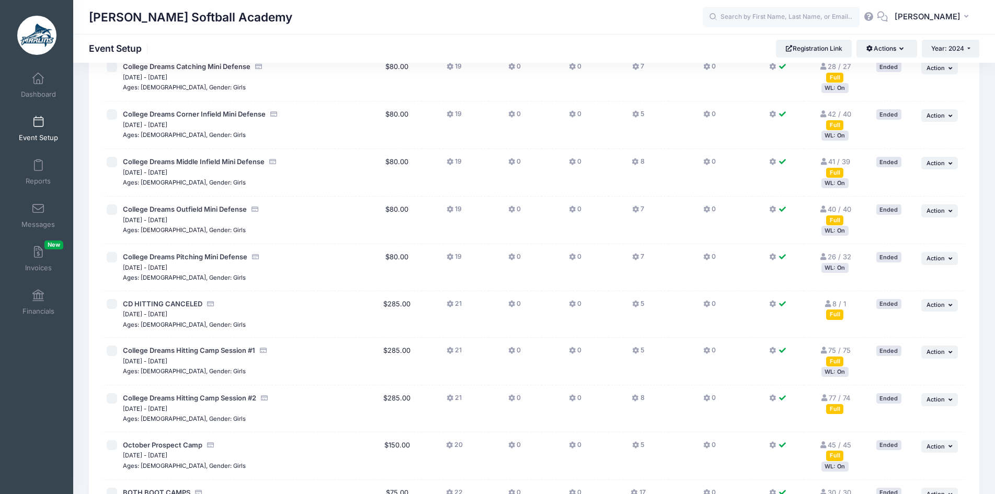
scroll to position [1054, 0]
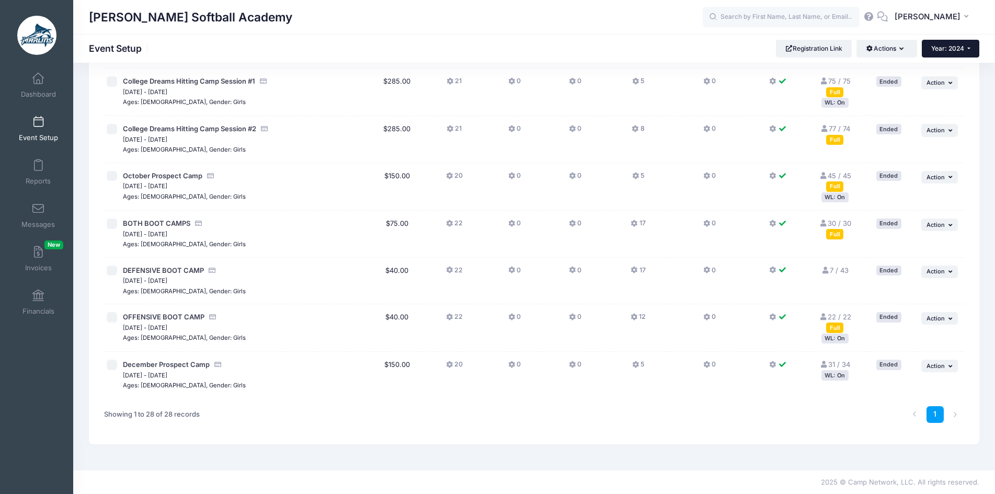
click at [960, 55] on button "Year: 2024" at bounding box center [951, 49] width 58 height 18
click at [955, 71] on link "Year: 2025" at bounding box center [956, 69] width 68 height 14
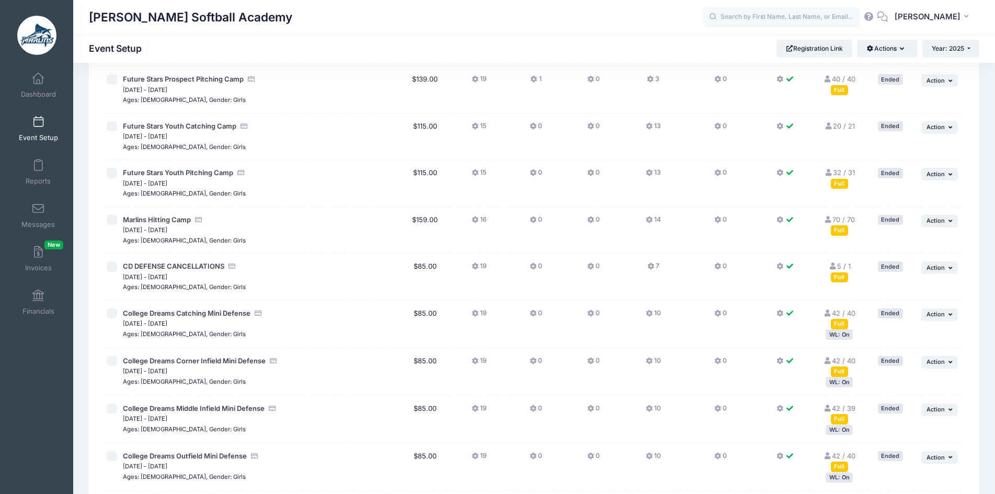
scroll to position [994, 0]
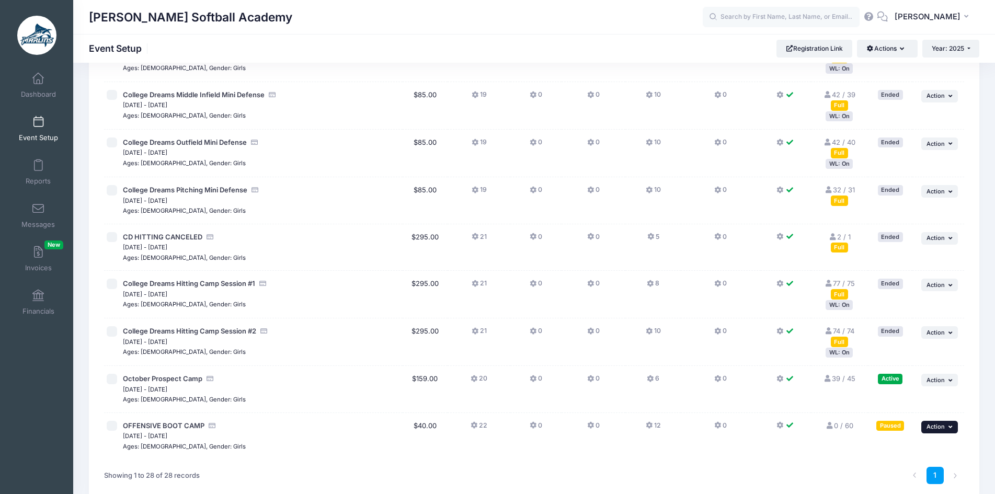
click at [942, 427] on span "Action" at bounding box center [936, 426] width 18 height 7
click at [917, 363] on link "Duplicate Session" at bounding box center [905, 364] width 95 height 20
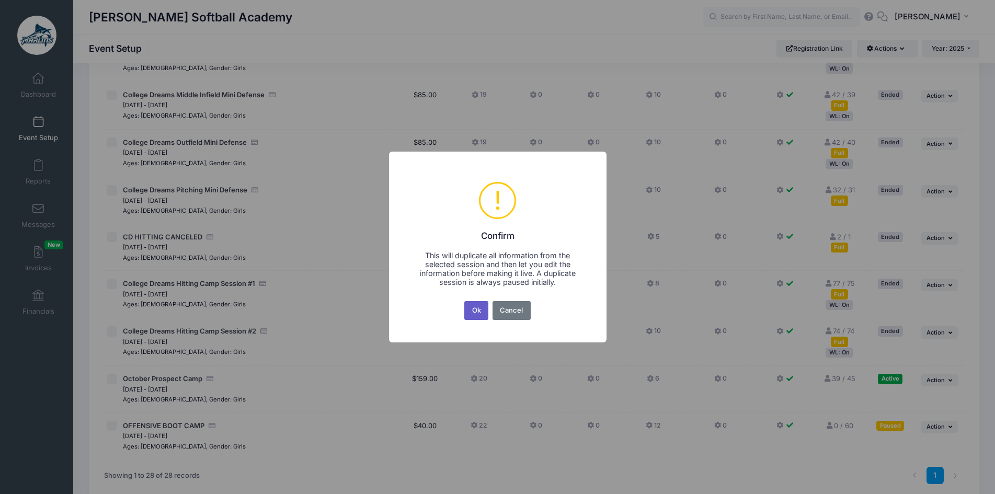
click at [476, 311] on button "Ok" at bounding box center [476, 310] width 24 height 19
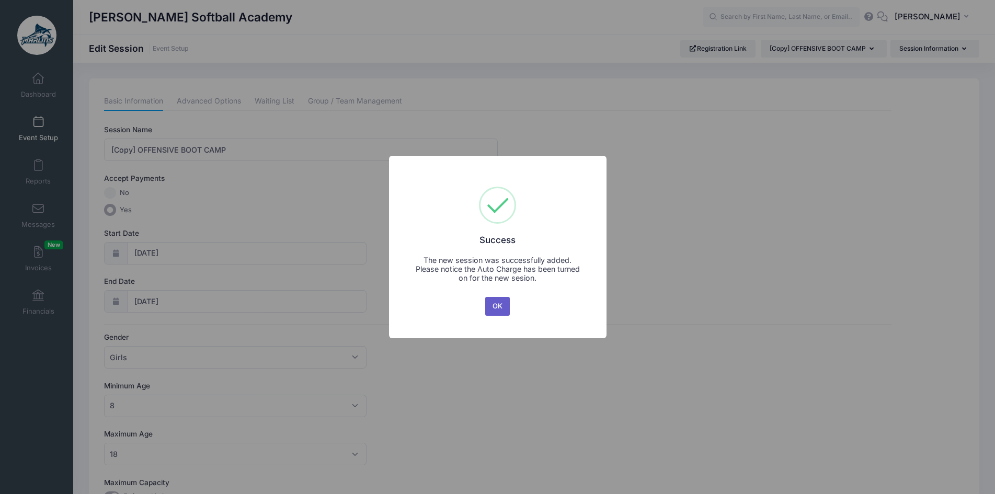
click at [491, 310] on button "OK" at bounding box center [497, 306] width 25 height 19
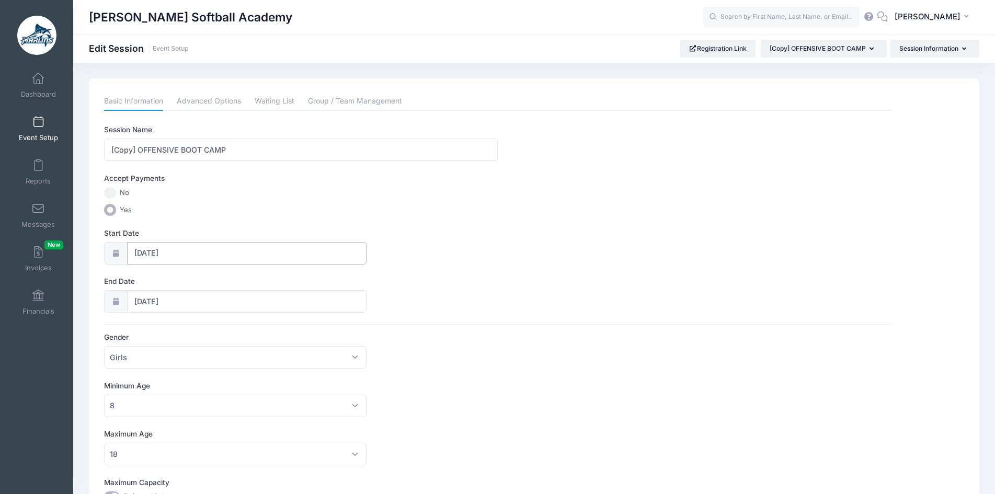
click at [166, 250] on input "[DATE]" at bounding box center [247, 253] width 240 height 22
click at [205, 357] on span "12" at bounding box center [199, 358] width 19 height 19
type input "[DATE]"
click at [201, 406] on span "12" at bounding box center [199, 406] width 19 height 19
type input "[DATE]"
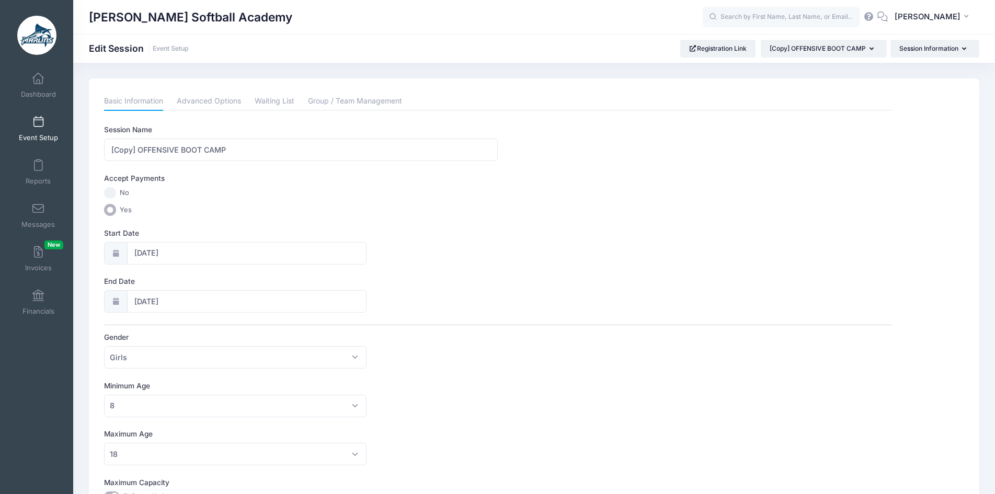
click at [441, 316] on div "Session Name [Copy] OFFENSIVE BOOT CAMP Accept Payments No Yes Start Date [DATE…" at bounding box center [498, 471] width 788 height 695
drag, startPoint x: 177, startPoint y: 152, endPoint x: 76, endPoint y: 153, distance: 100.9
click at [76, 153] on div "Please update the information for this particular session. Basic Information Ad…" at bounding box center [534, 475] width 922 height 795
type input "DEFENSIVE BOOT CAMP"
click at [282, 191] on label "No" at bounding box center [498, 193] width 788 height 12
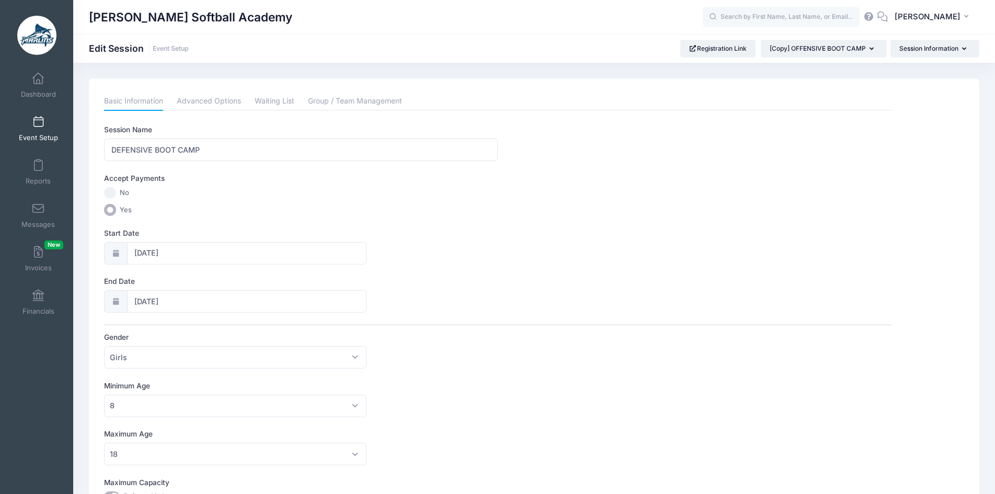
click at [116, 191] on input "No" at bounding box center [110, 193] width 12 height 12
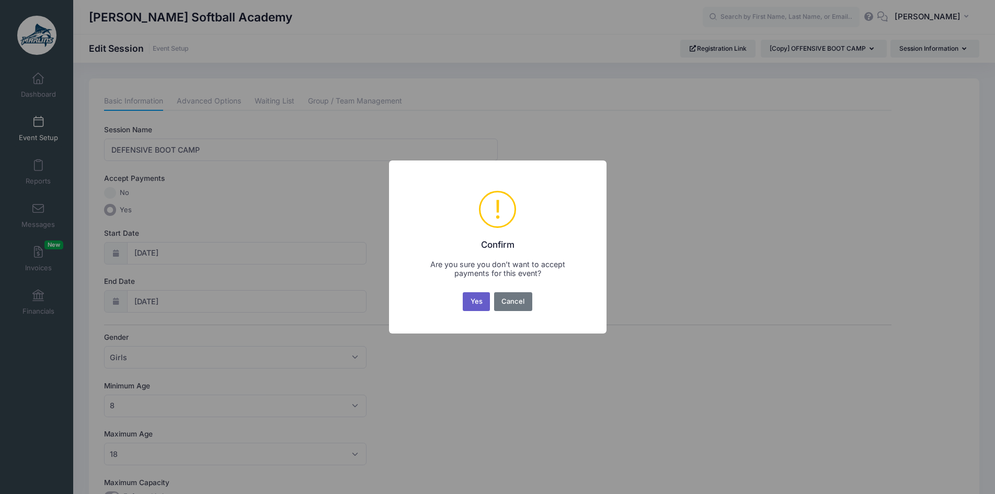
click at [471, 301] on button "Yes" at bounding box center [476, 301] width 27 height 19
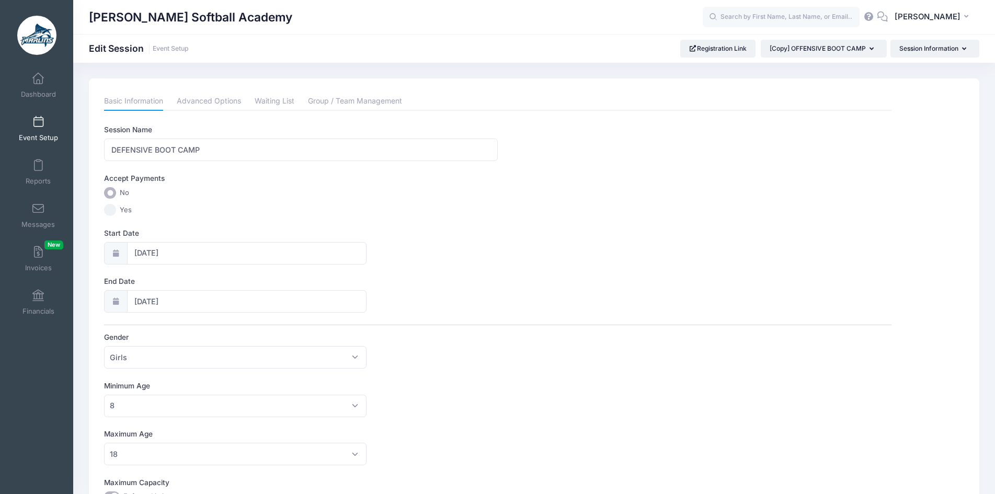
click at [106, 211] on input "Yes" at bounding box center [110, 210] width 12 height 12
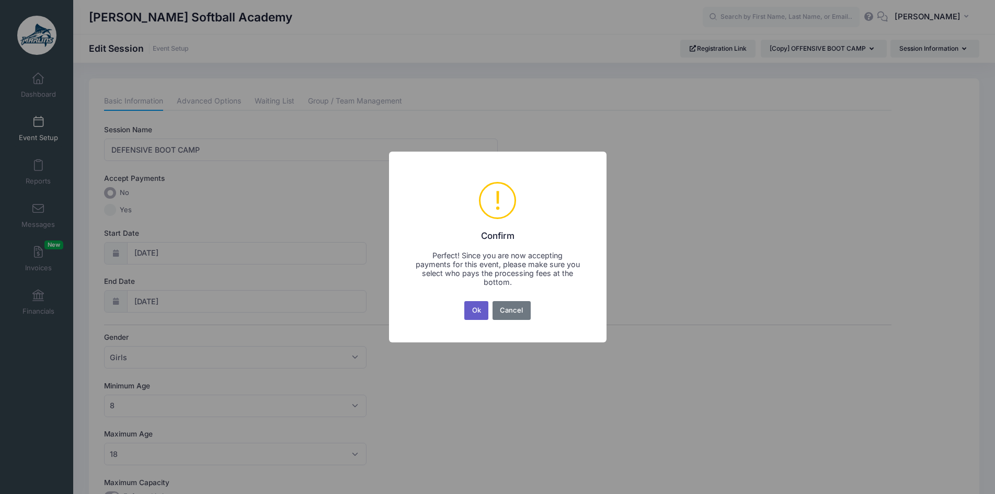
click at [479, 312] on button "Ok" at bounding box center [476, 310] width 24 height 19
radio input "false"
radio input "true"
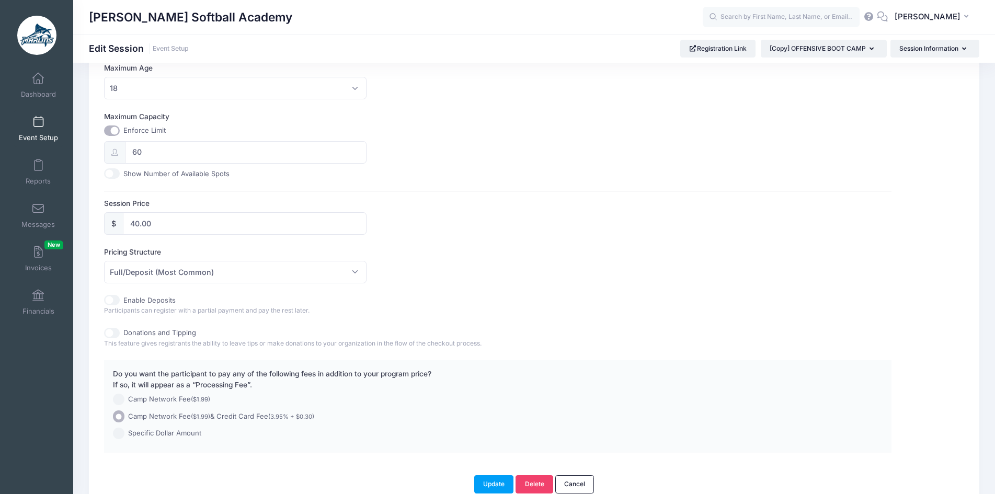
scroll to position [418, 0]
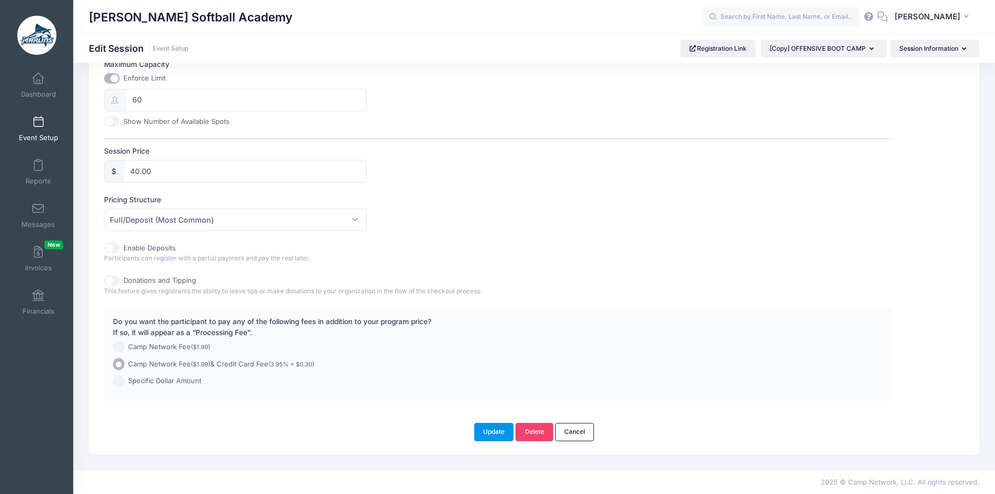
click at [490, 432] on button "Update" at bounding box center [494, 432] width 40 height 18
click at [41, 85] on link "Dashboard" at bounding box center [39, 85] width 50 height 37
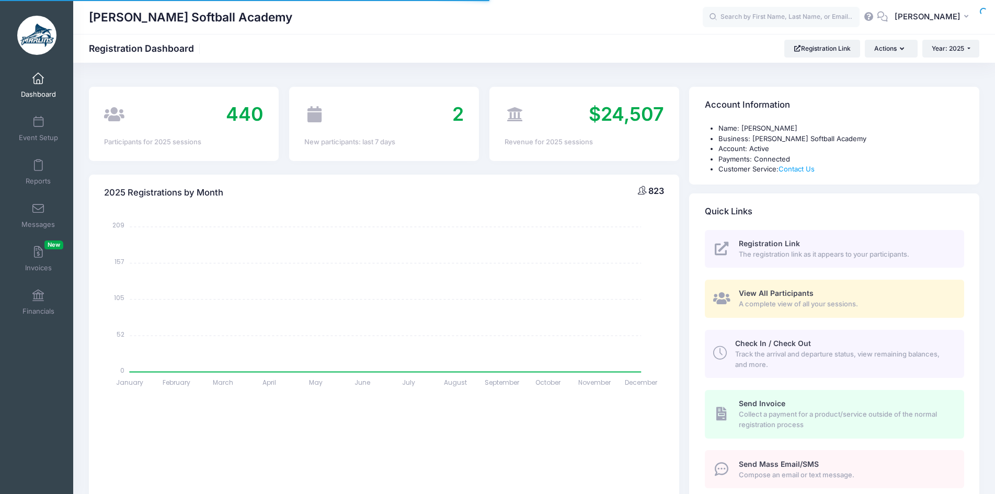
select select
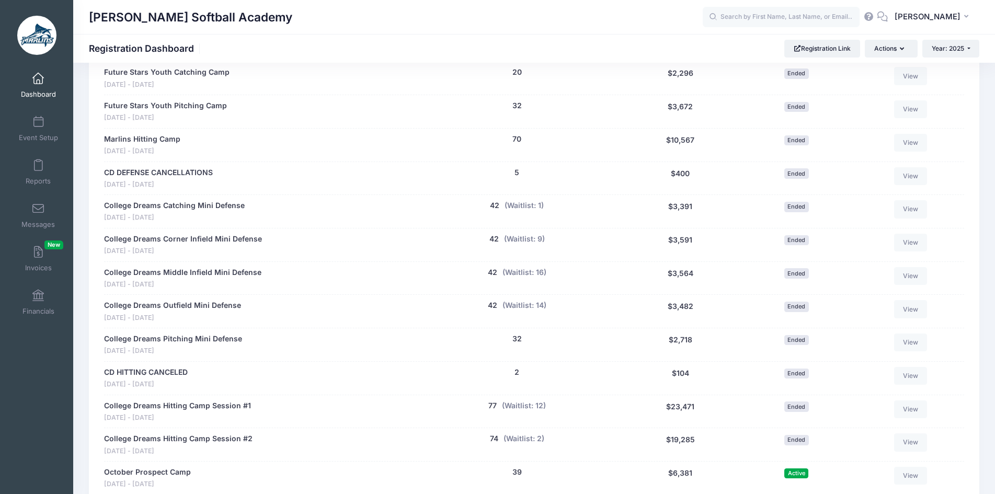
scroll to position [1255, 0]
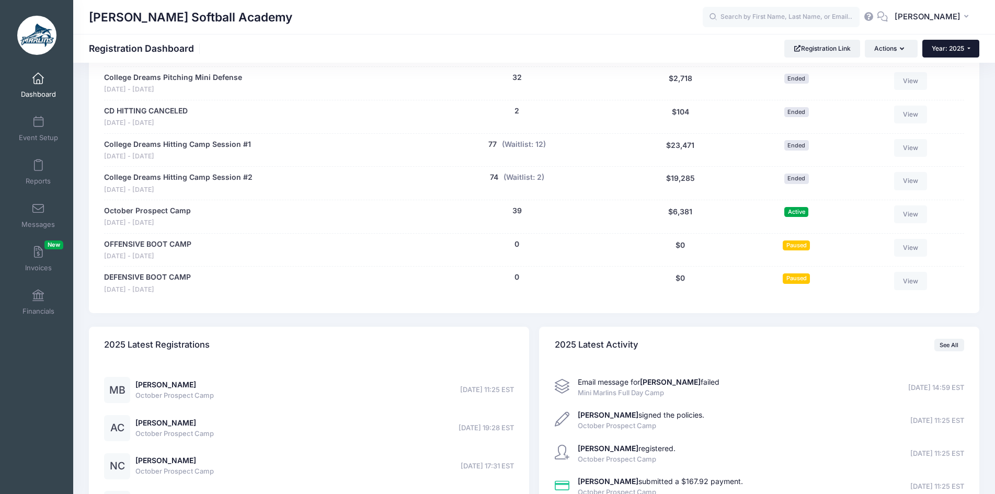
click at [958, 52] on span "Year: 2025" at bounding box center [948, 48] width 32 height 8
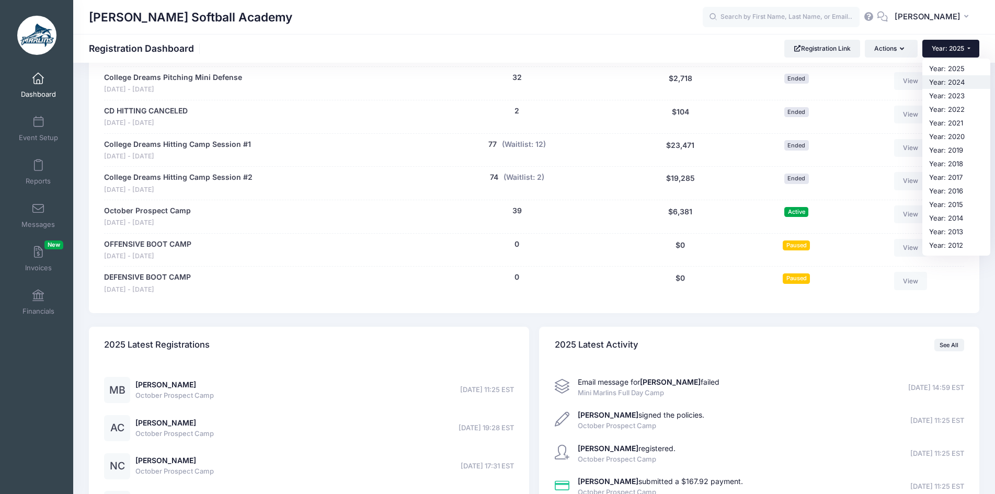
click at [960, 79] on link "Year: 2024" at bounding box center [957, 82] width 68 height 14
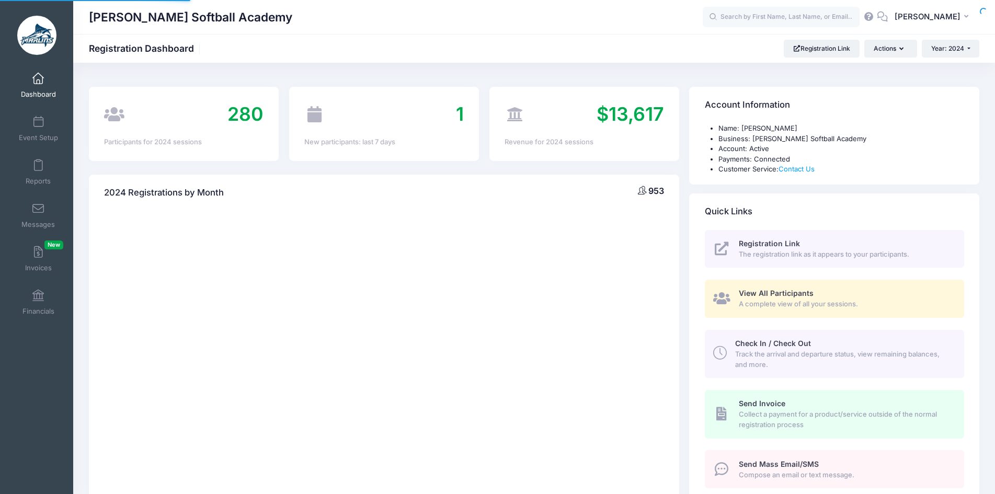
select select
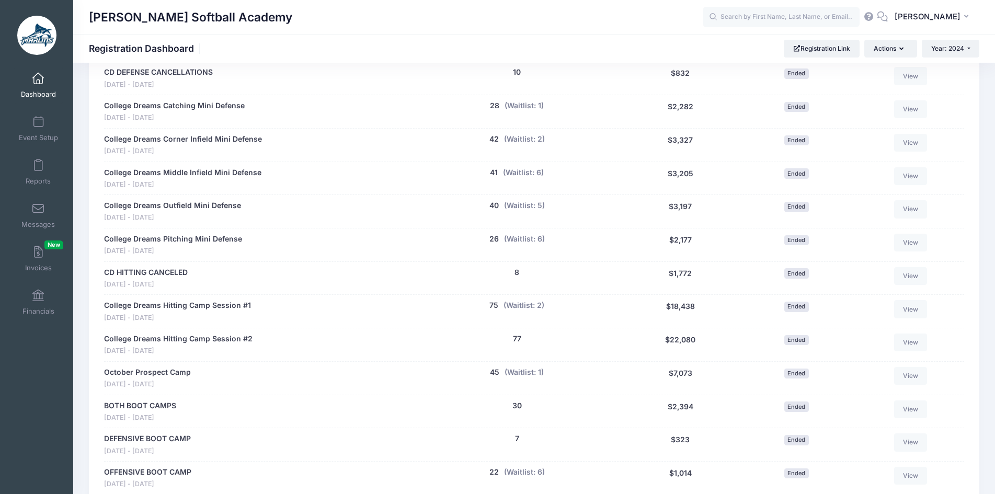
scroll to position [1307, 0]
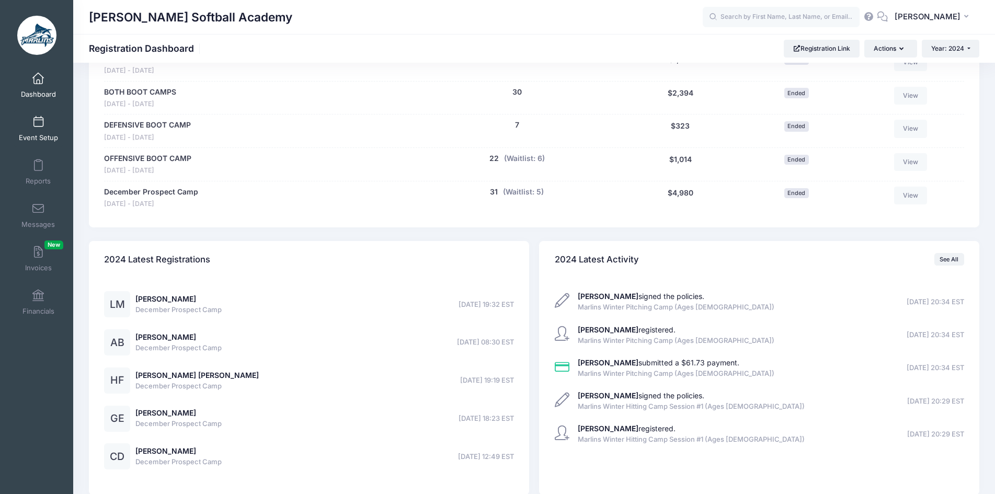
click at [34, 129] on link "Event Setup" at bounding box center [39, 128] width 50 height 37
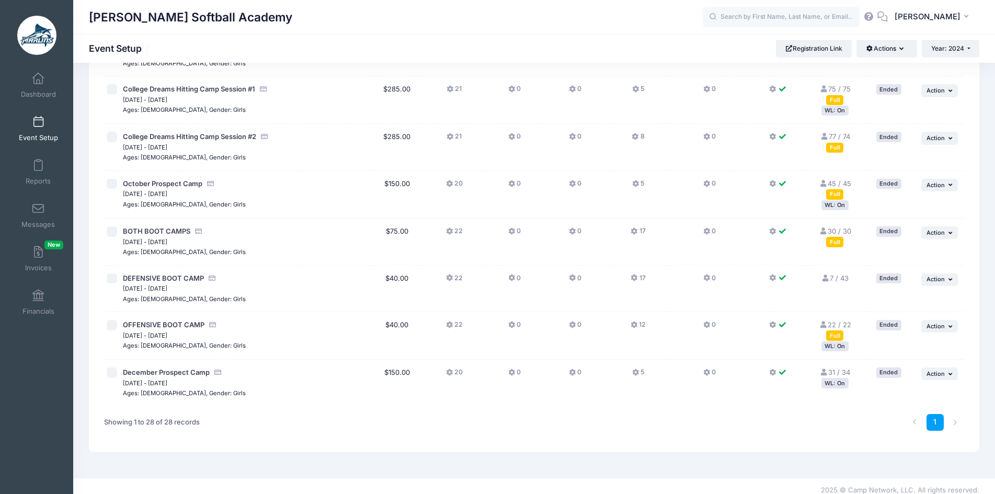
scroll to position [1054, 0]
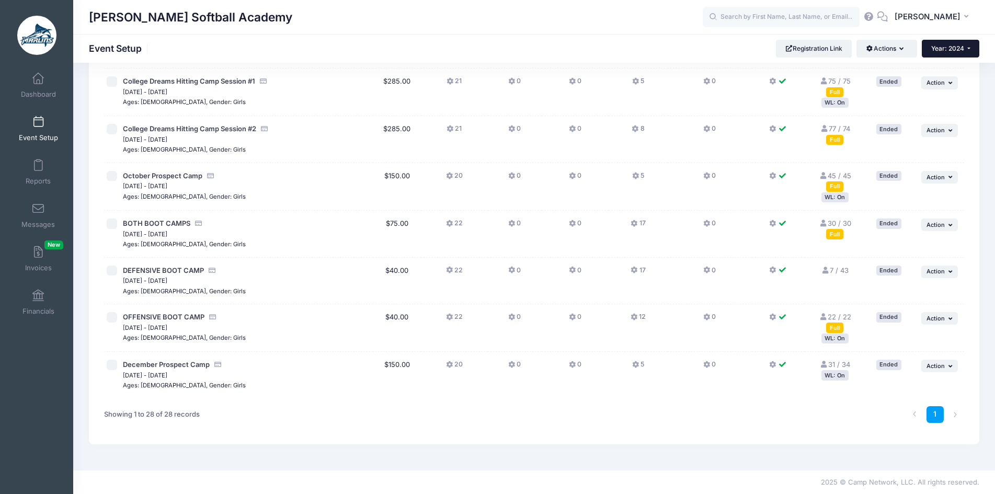
click at [964, 54] on button "Year: 2024" at bounding box center [951, 49] width 58 height 18
click at [959, 70] on link "Year: 2025" at bounding box center [956, 69] width 68 height 14
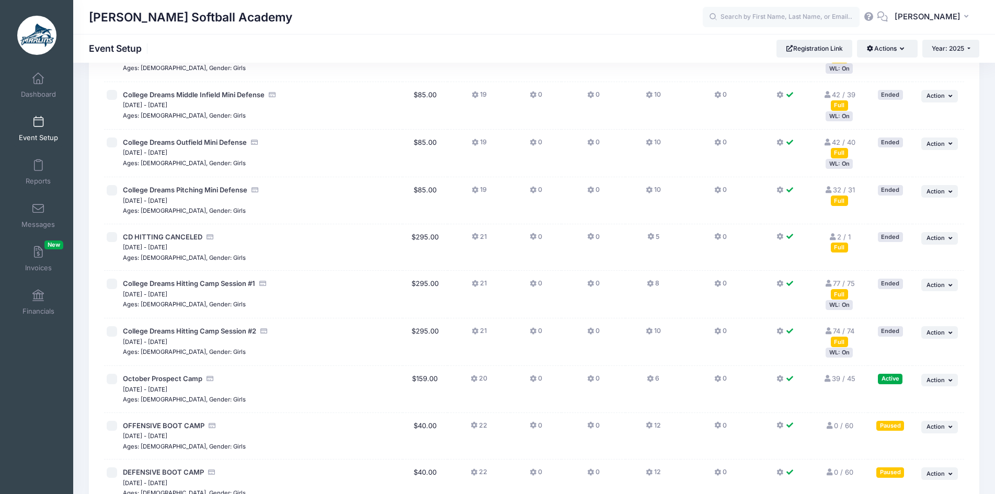
scroll to position [1046, 0]
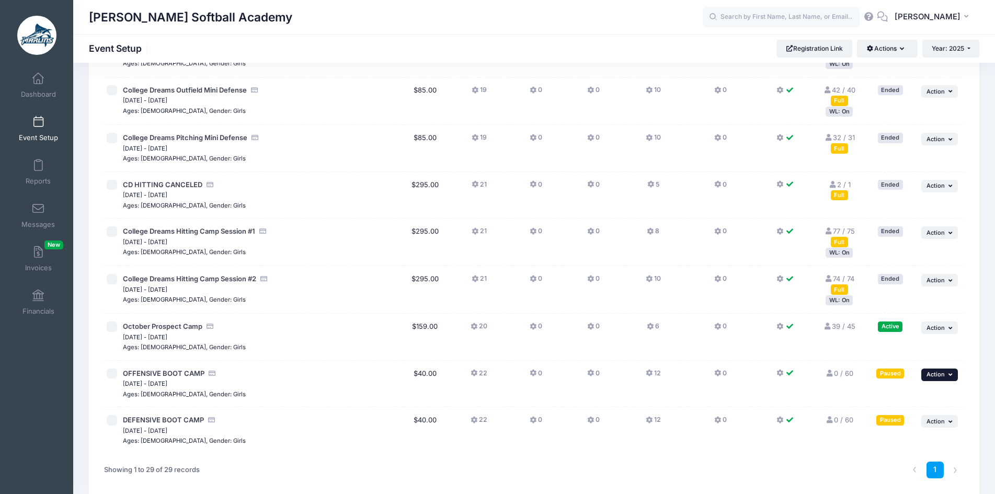
click at [950, 380] on button "... Action" at bounding box center [940, 375] width 37 height 13
click at [908, 314] on link "Duplicate Session" at bounding box center [905, 312] width 95 height 20
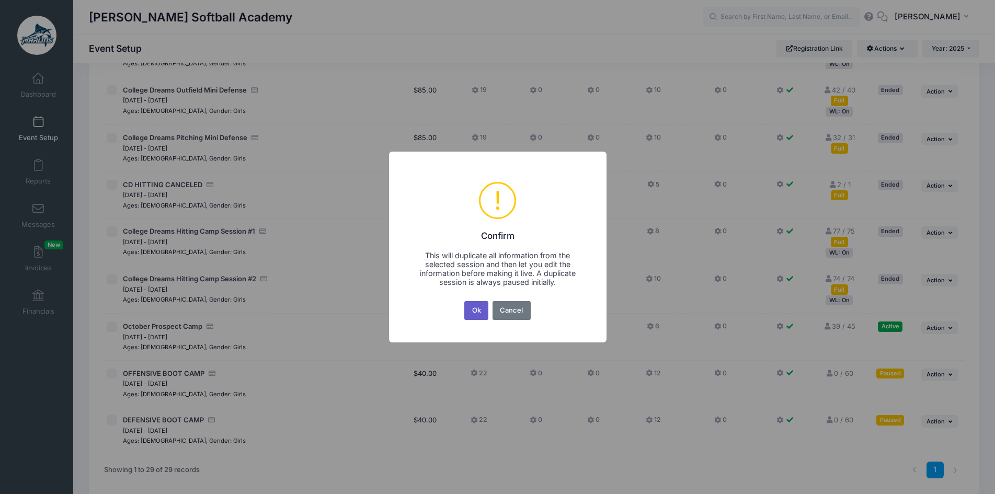
click at [483, 310] on button "Ok" at bounding box center [476, 310] width 24 height 19
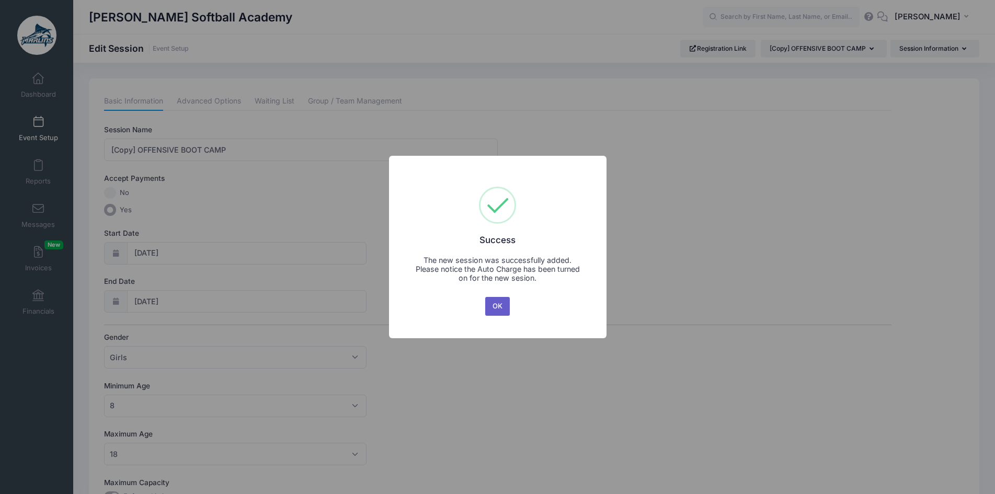
click at [499, 308] on button "OK" at bounding box center [497, 306] width 25 height 19
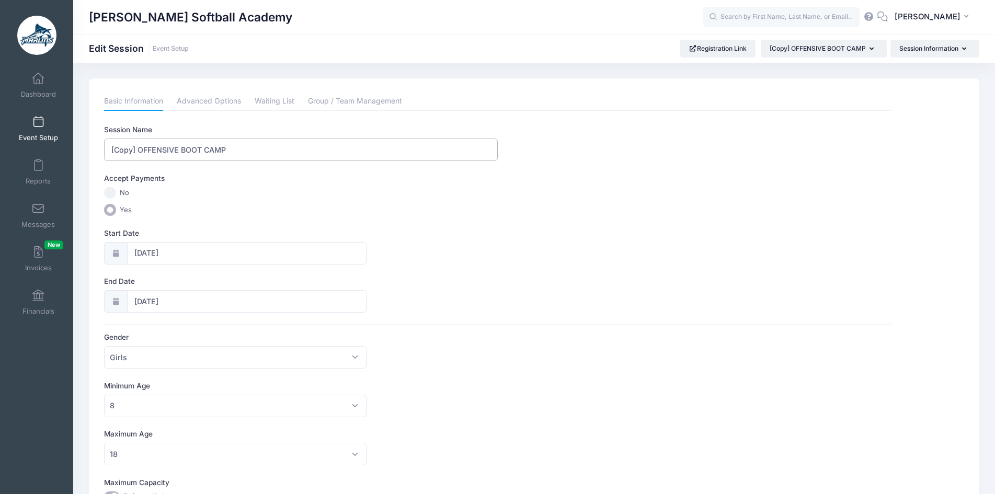
drag, startPoint x: 238, startPoint y: 151, endPoint x: 47, endPoint y: 145, distance: 191.5
click at [47, 145] on div "My Events Dashboard Reports" at bounding box center [497, 456] width 995 height 913
type input "BOTH BOOT CAMPS"
click at [156, 305] on input "[DATE]" at bounding box center [247, 301] width 240 height 22
click at [197, 413] on span "12" at bounding box center [199, 406] width 19 height 19
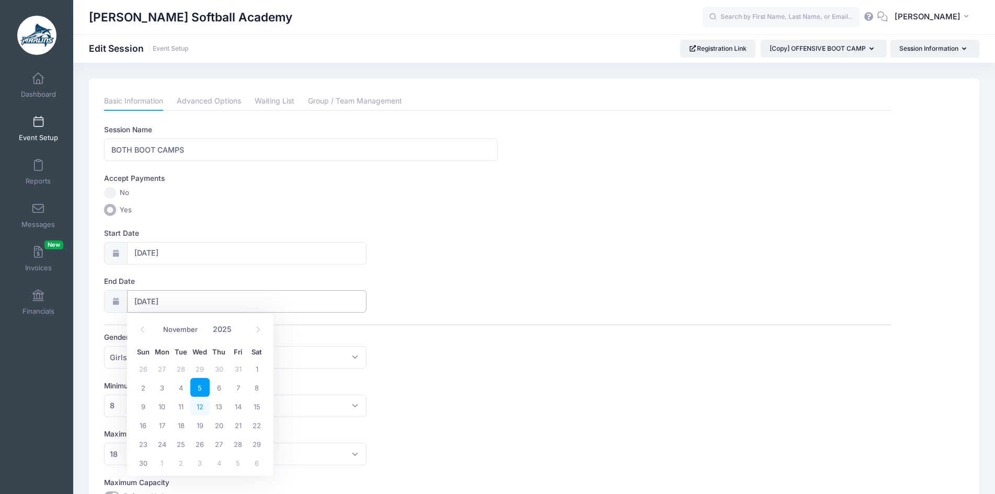
type input "[DATE]"
click at [488, 323] on div "Session Name BOTH BOOT CAMPS Accept Payments No Yes Start Date [DATE] End Date …" at bounding box center [498, 471] width 788 height 695
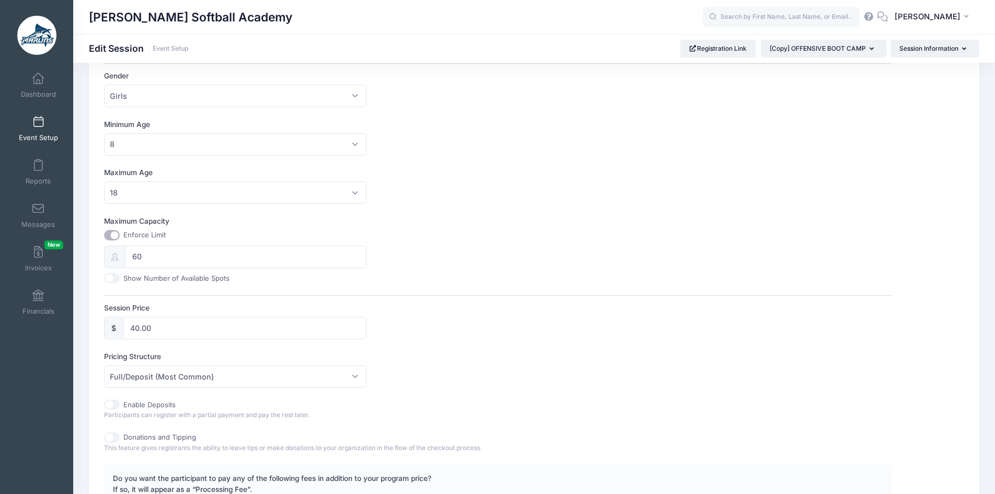
scroll to position [418, 0]
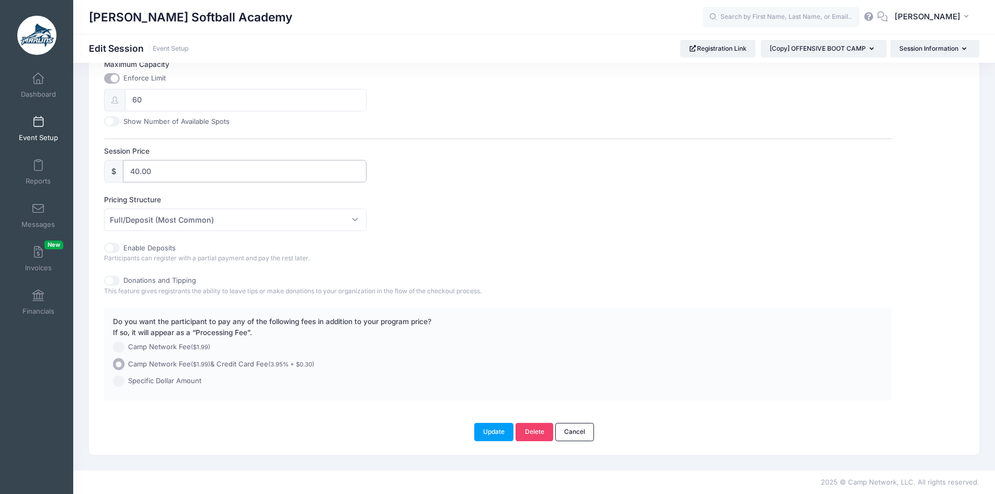
drag, startPoint x: 170, startPoint y: 174, endPoint x: 121, endPoint y: 174, distance: 49.2
click at [121, 174] on div "$ 40.00" at bounding box center [235, 171] width 263 height 22
type input "75.00"
click at [547, 168] on div "Session Price $ 75.00" at bounding box center [498, 164] width 788 height 37
click at [499, 434] on button "Update" at bounding box center [494, 432] width 40 height 18
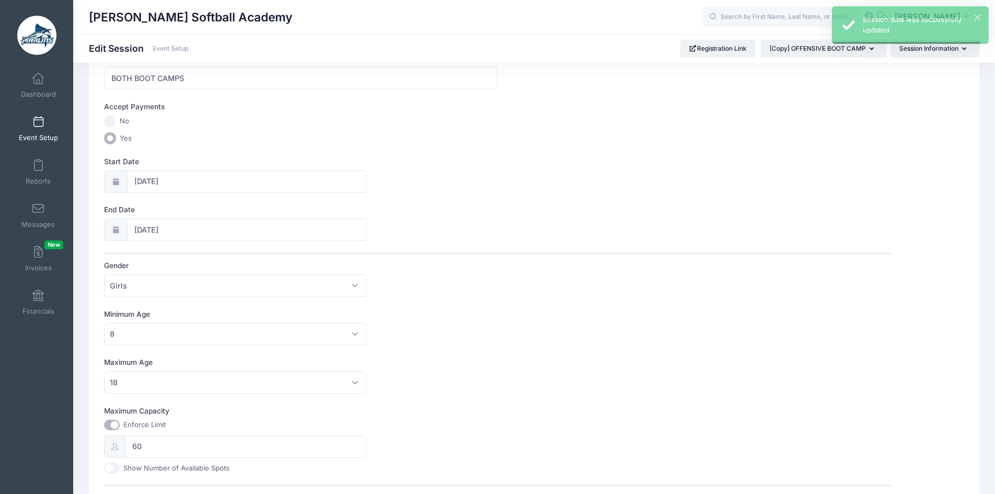
scroll to position [0, 0]
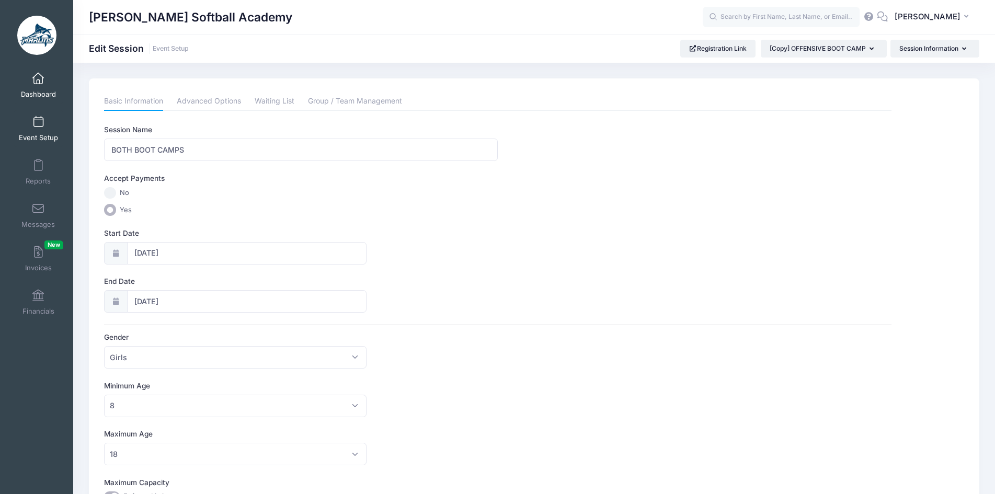
click at [38, 82] on span at bounding box center [38, 79] width 0 height 12
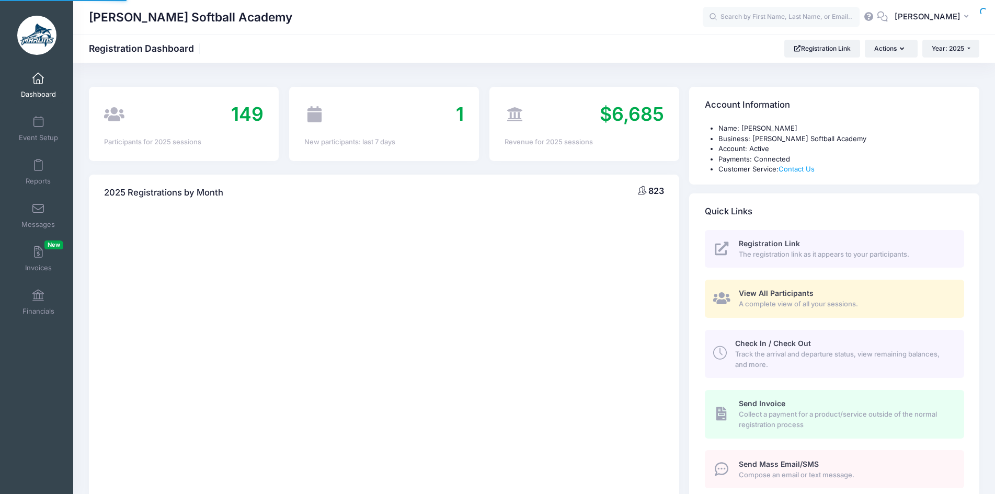
select select
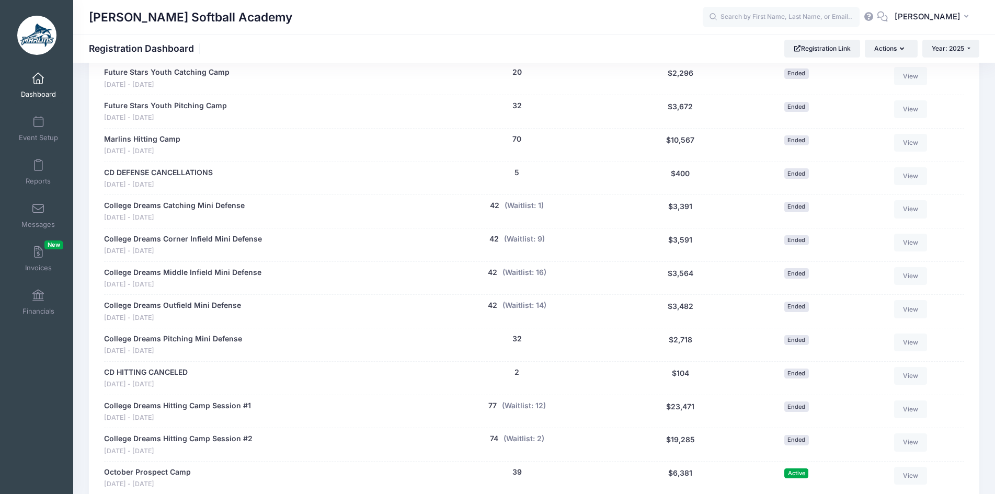
scroll to position [1203, 0]
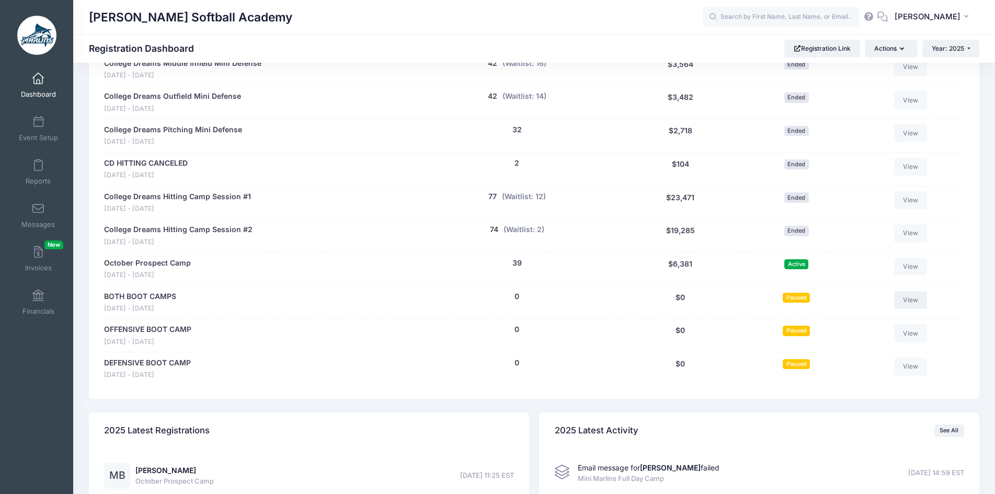
click at [915, 304] on link "View" at bounding box center [910, 300] width 33 height 18
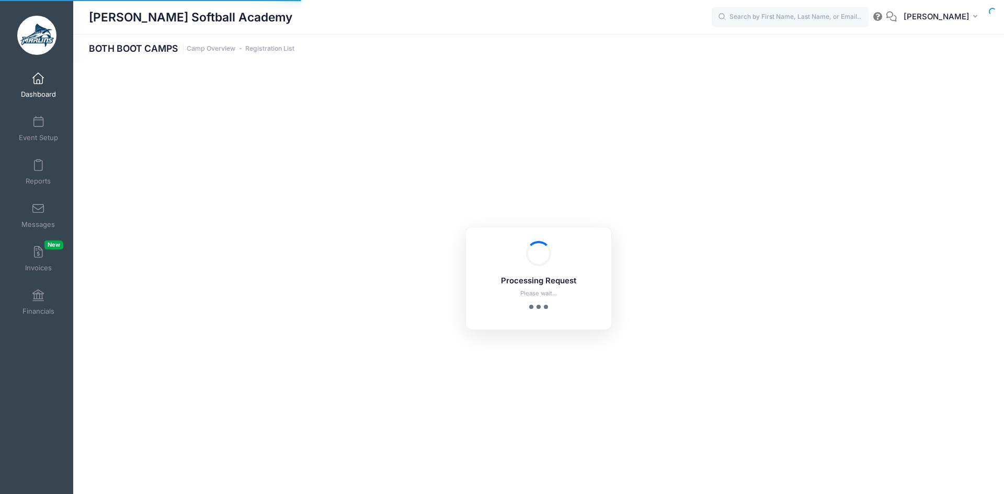
select select "10"
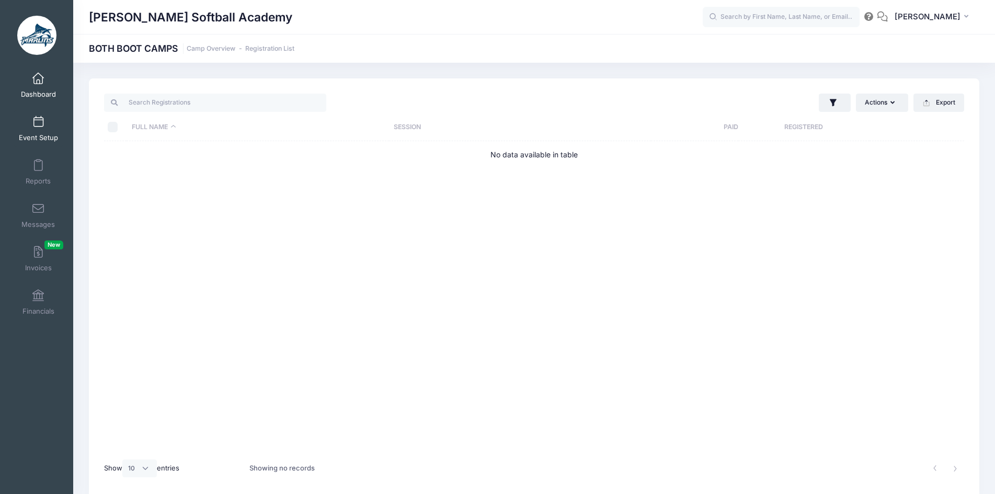
click at [39, 130] on link "Event Setup" at bounding box center [39, 128] width 50 height 37
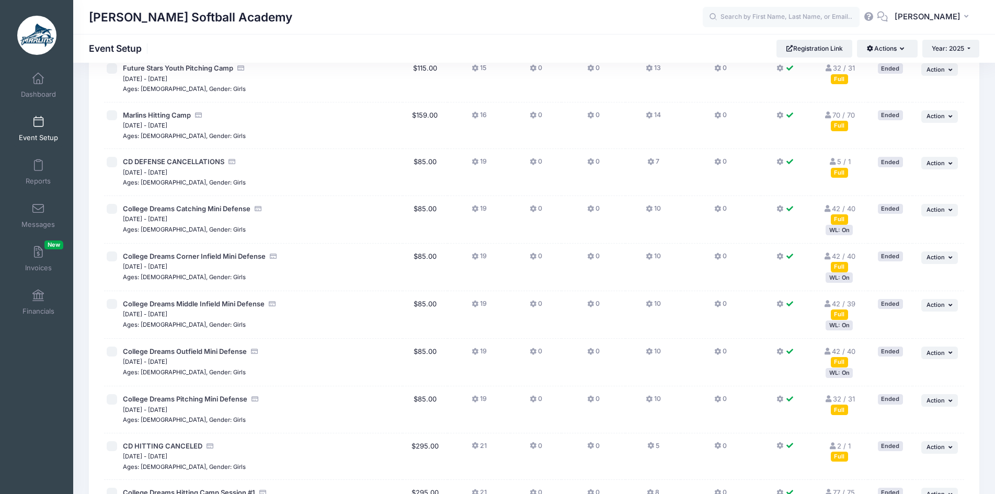
scroll to position [1098, 0]
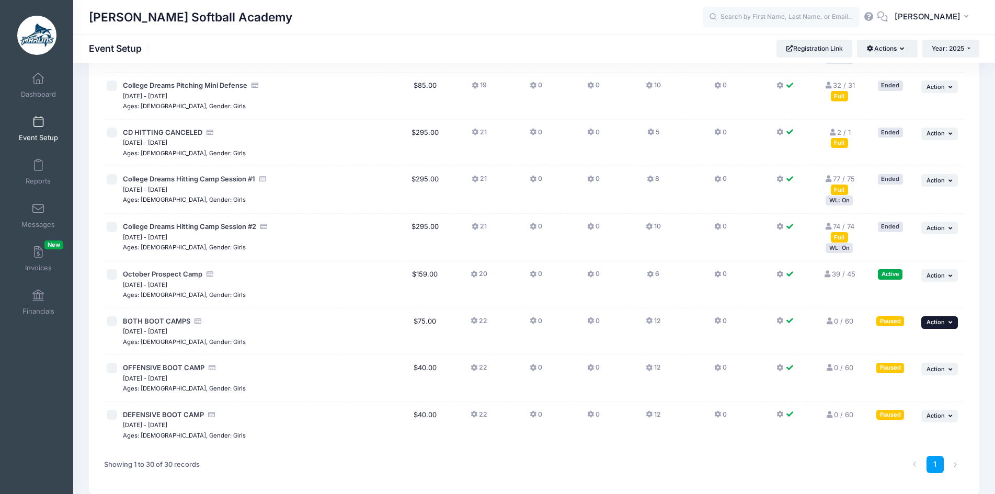
click at [945, 327] on button "... Action" at bounding box center [940, 322] width 37 height 13
click at [902, 348] on link "Resume Session" at bounding box center [905, 346] width 95 height 20
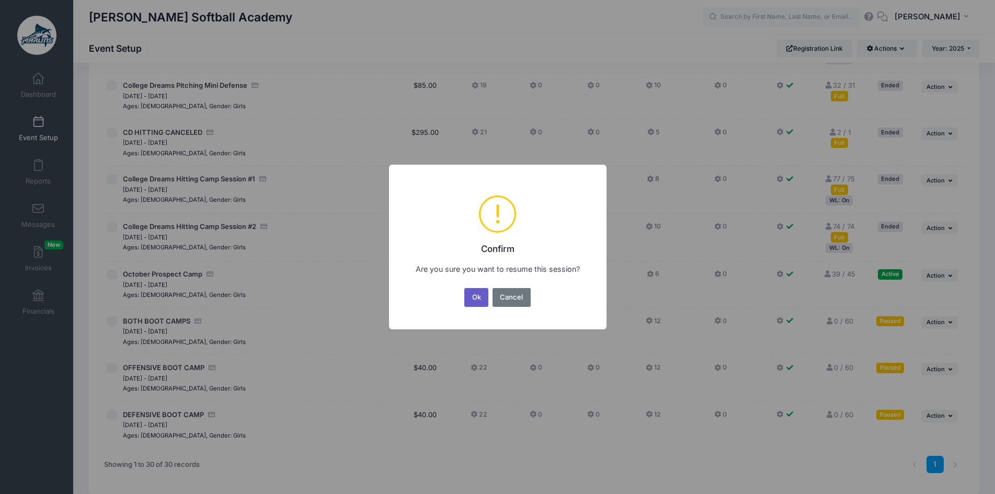
click at [469, 297] on button "Ok" at bounding box center [476, 297] width 24 height 19
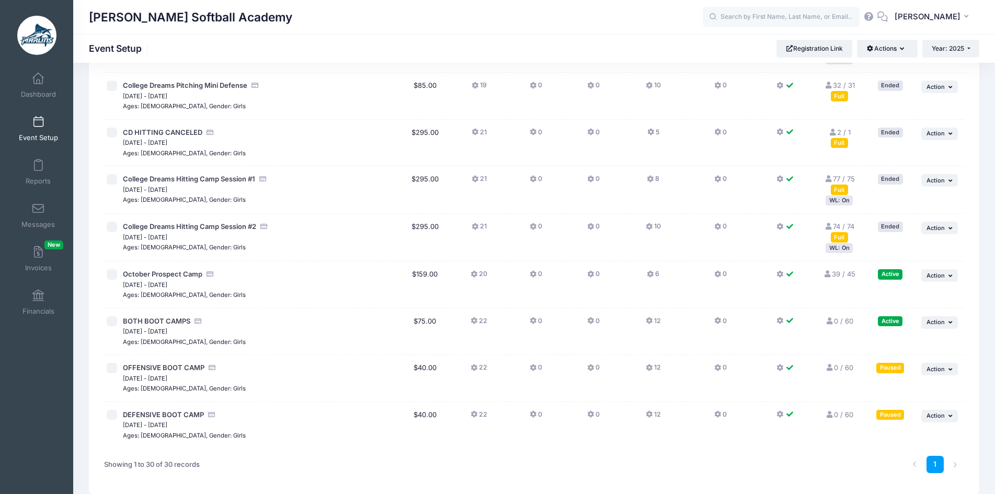
scroll to position [1148, 0]
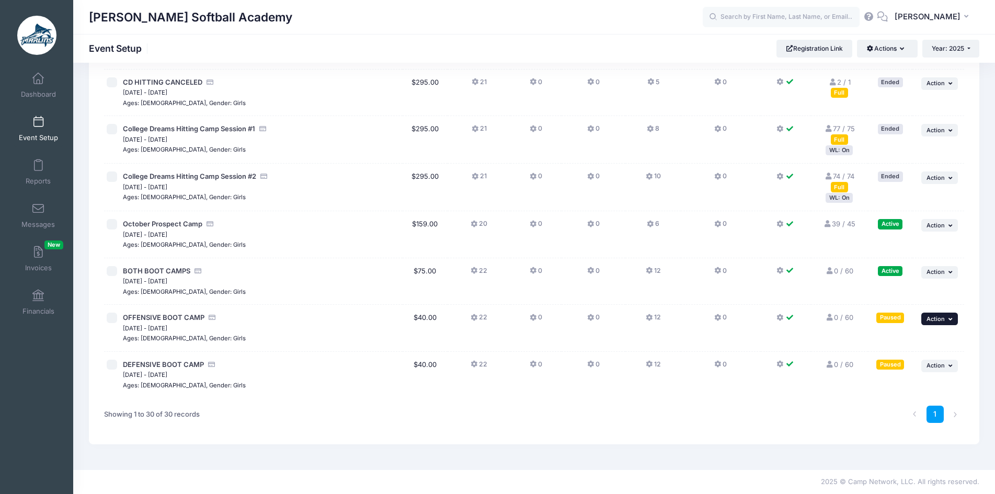
click at [940, 319] on span "Action" at bounding box center [936, 318] width 18 height 7
click at [918, 348] on link "Resume Session" at bounding box center [905, 342] width 95 height 20
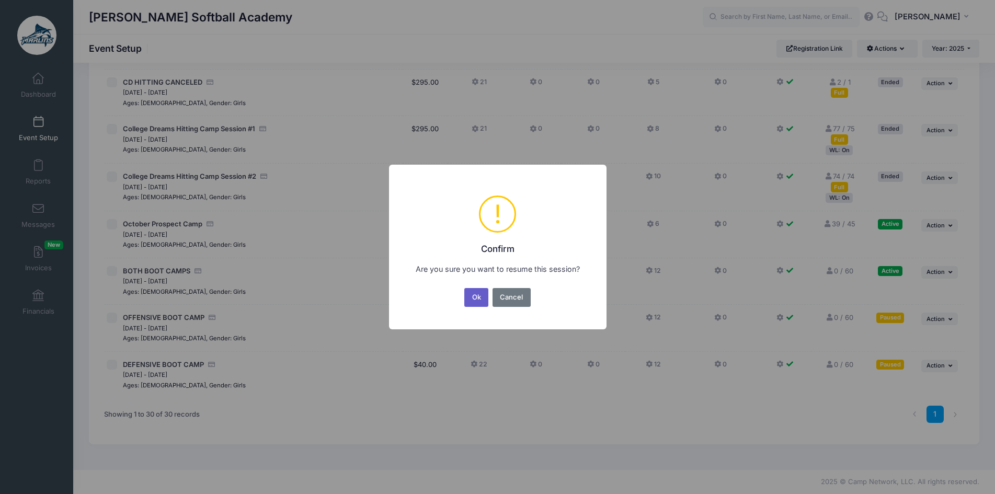
click at [480, 299] on button "Ok" at bounding box center [476, 297] width 24 height 19
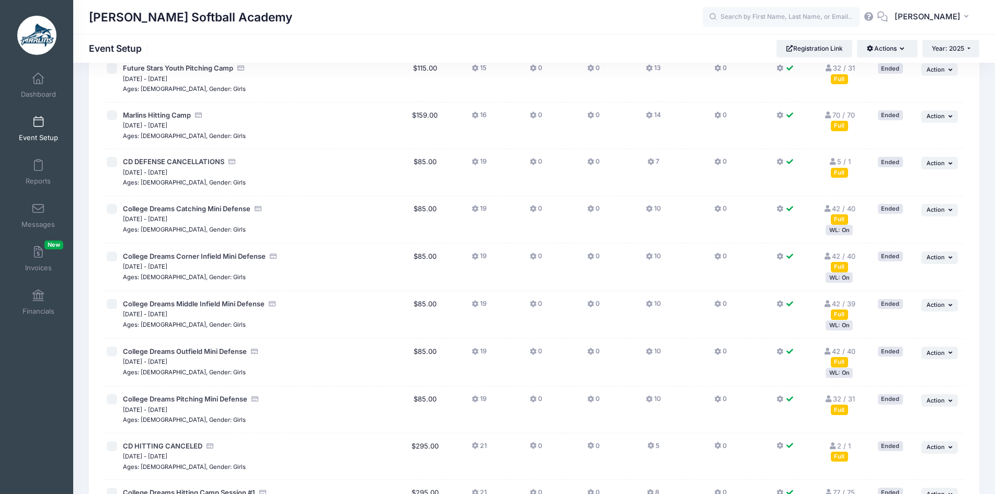
scroll to position [1148, 0]
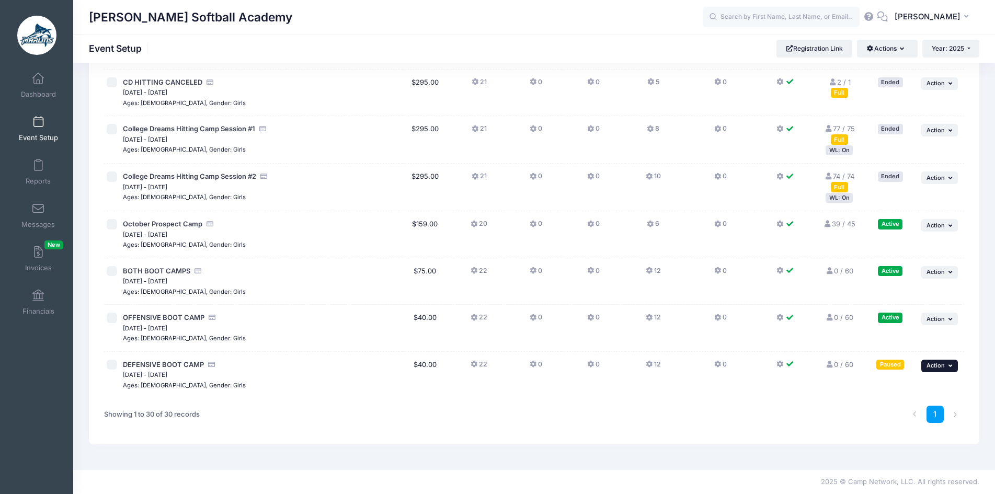
click at [941, 368] on span "Action" at bounding box center [936, 365] width 18 height 7
click at [931, 385] on link "Resume Session" at bounding box center [905, 389] width 95 height 20
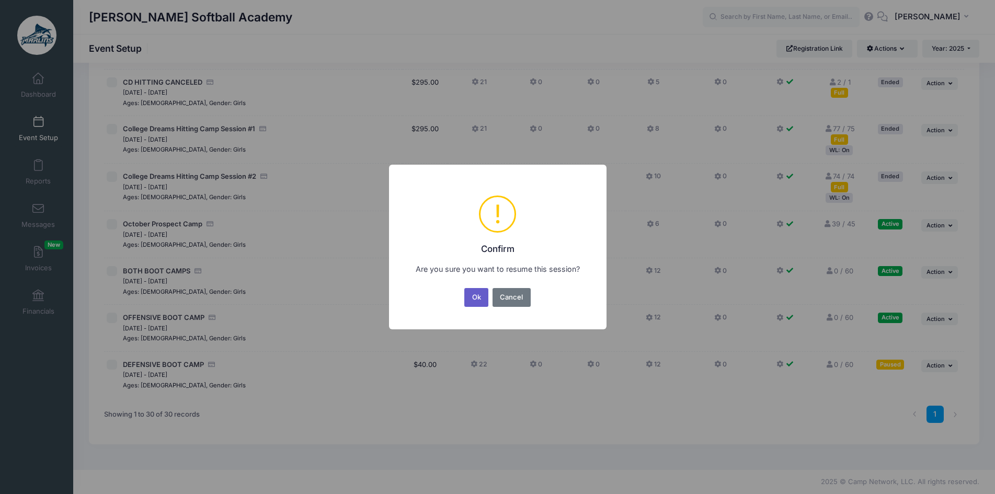
click at [479, 299] on button "Ok" at bounding box center [476, 297] width 24 height 19
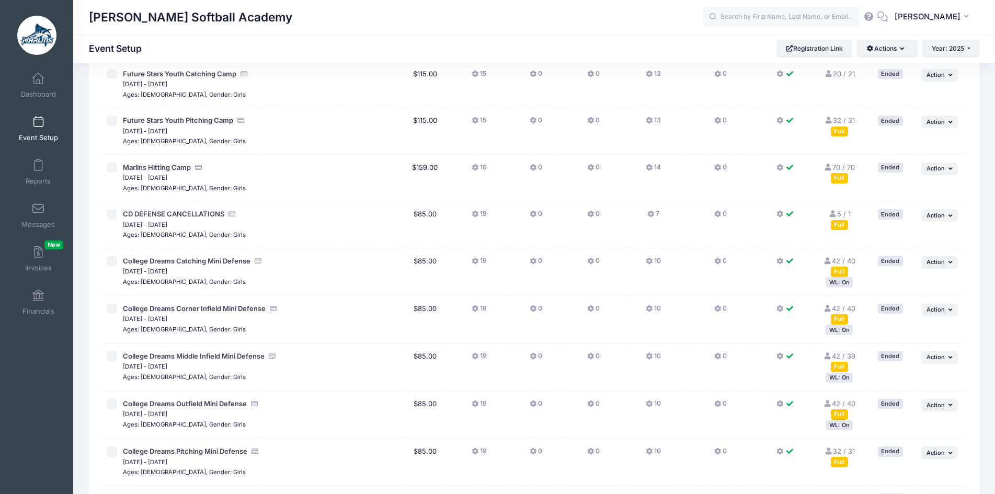
scroll to position [1148, 0]
